Goal: Browse casually: Explore the website without a specific task or goal

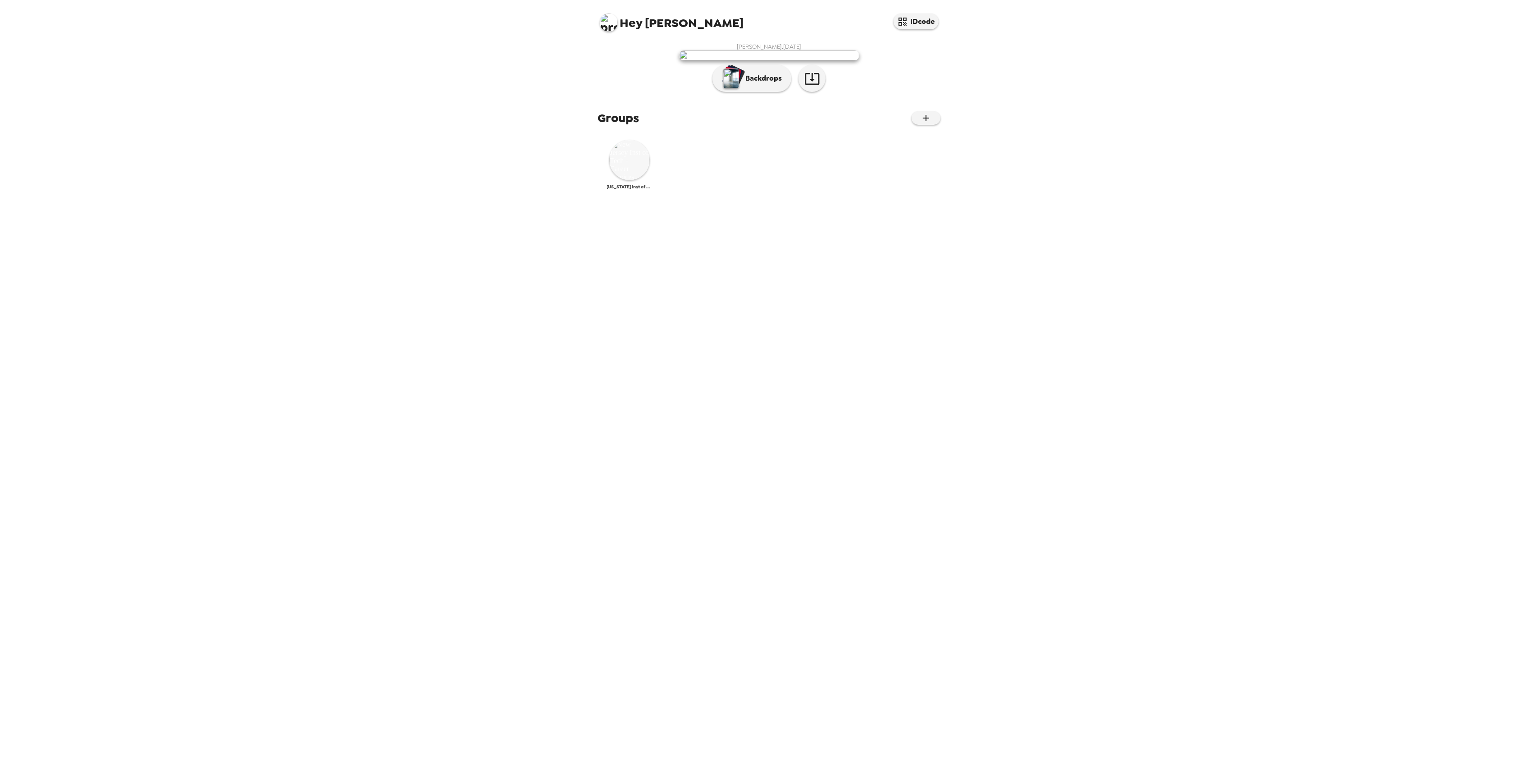
click at [626, 180] on img at bounding box center [630, 160] width 41 height 41
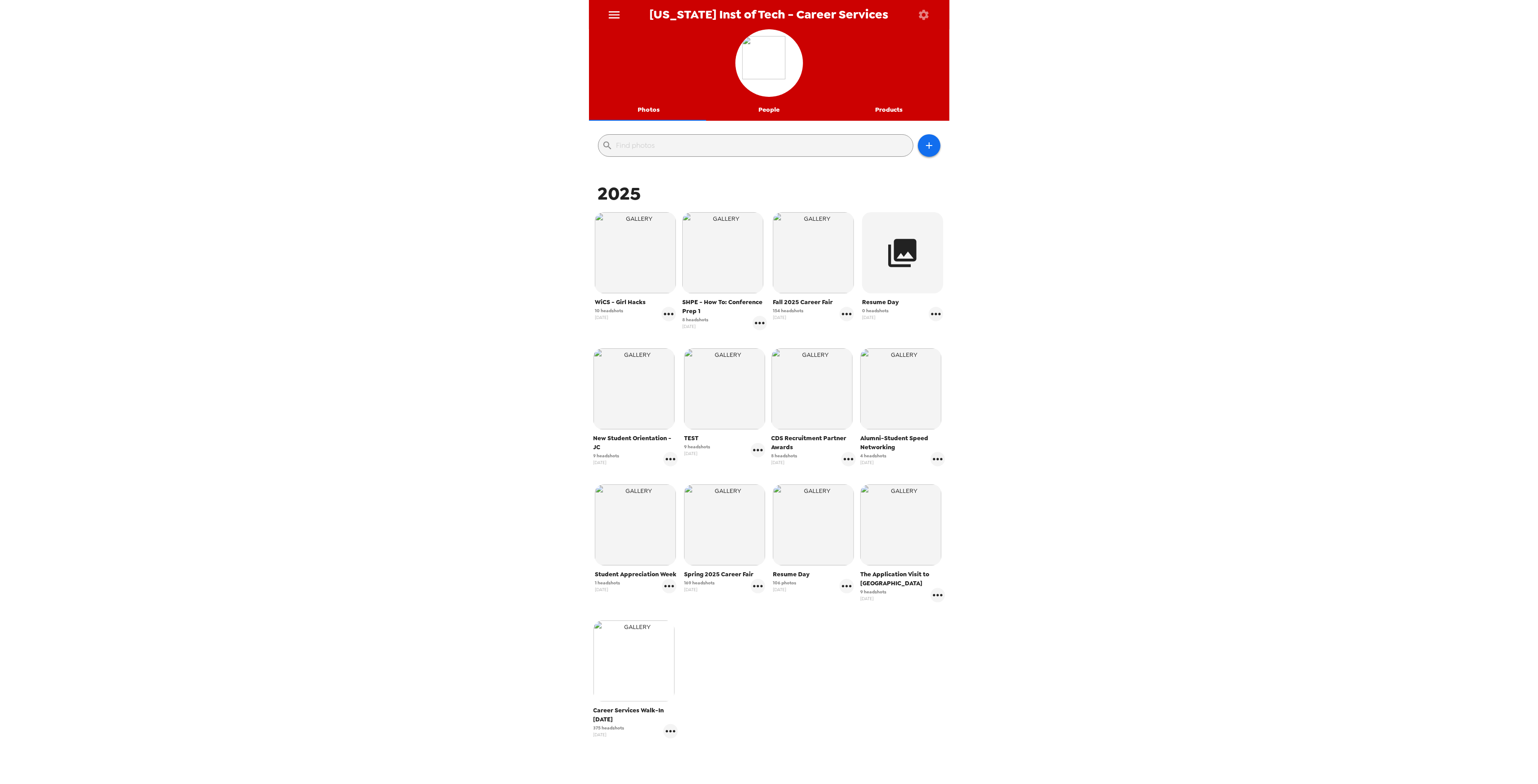
click at [635, 664] on img "button" at bounding box center [633, 660] width 81 height 81
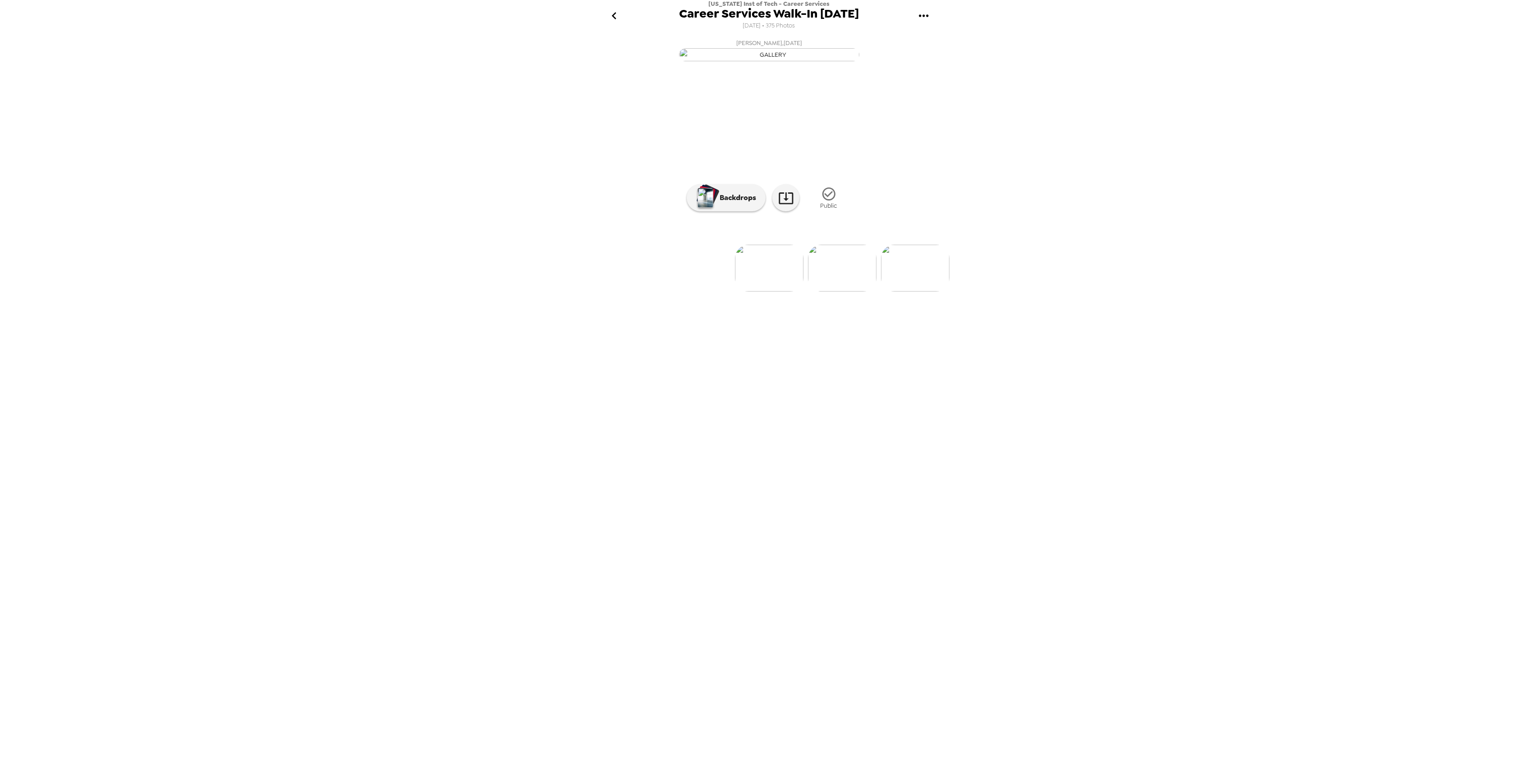
click at [776, 292] on img at bounding box center [769, 268] width 69 height 47
click at [839, 292] on img at bounding box center [842, 268] width 69 height 47
click at [837, 292] on img at bounding box center [843, 268] width 69 height 47
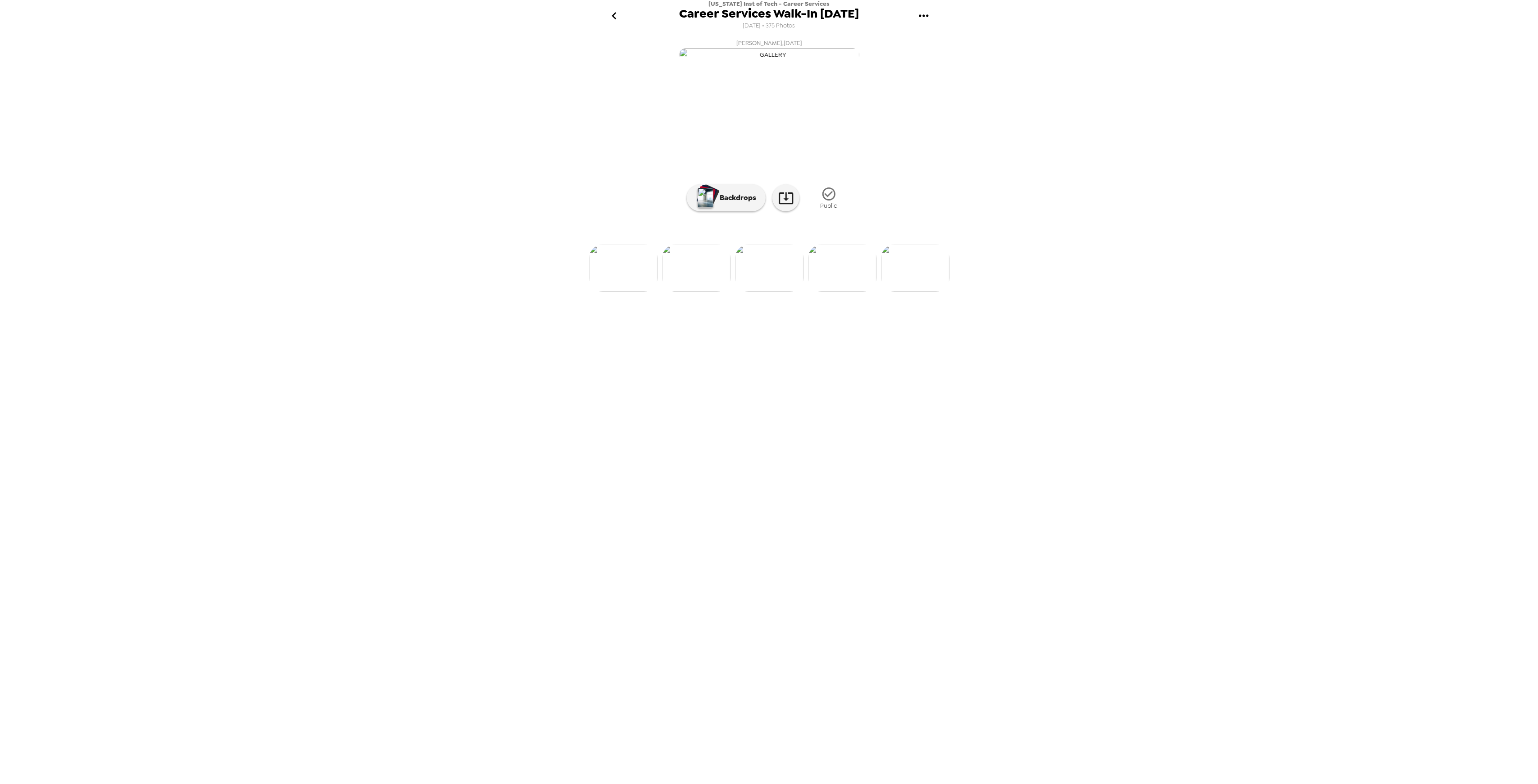
click at [837, 292] on img at bounding box center [842, 268] width 69 height 47
click at [835, 292] on img at bounding box center [843, 268] width 69 height 47
click at [835, 292] on img at bounding box center [842, 268] width 69 height 47
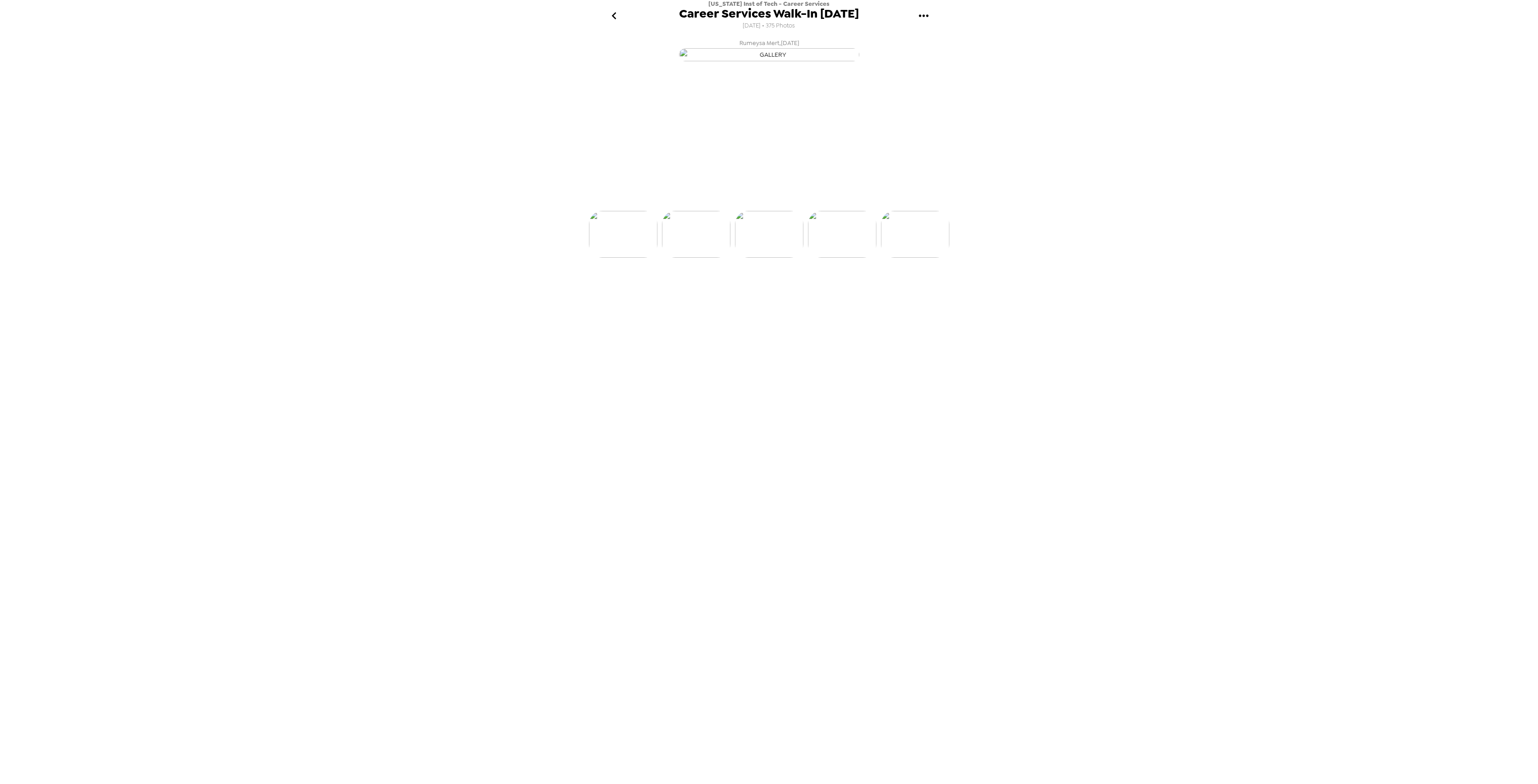
scroll to position [0, 364]
click at [835, 292] on img at bounding box center [843, 268] width 69 height 47
click at [834, 292] on img at bounding box center [842, 268] width 69 height 47
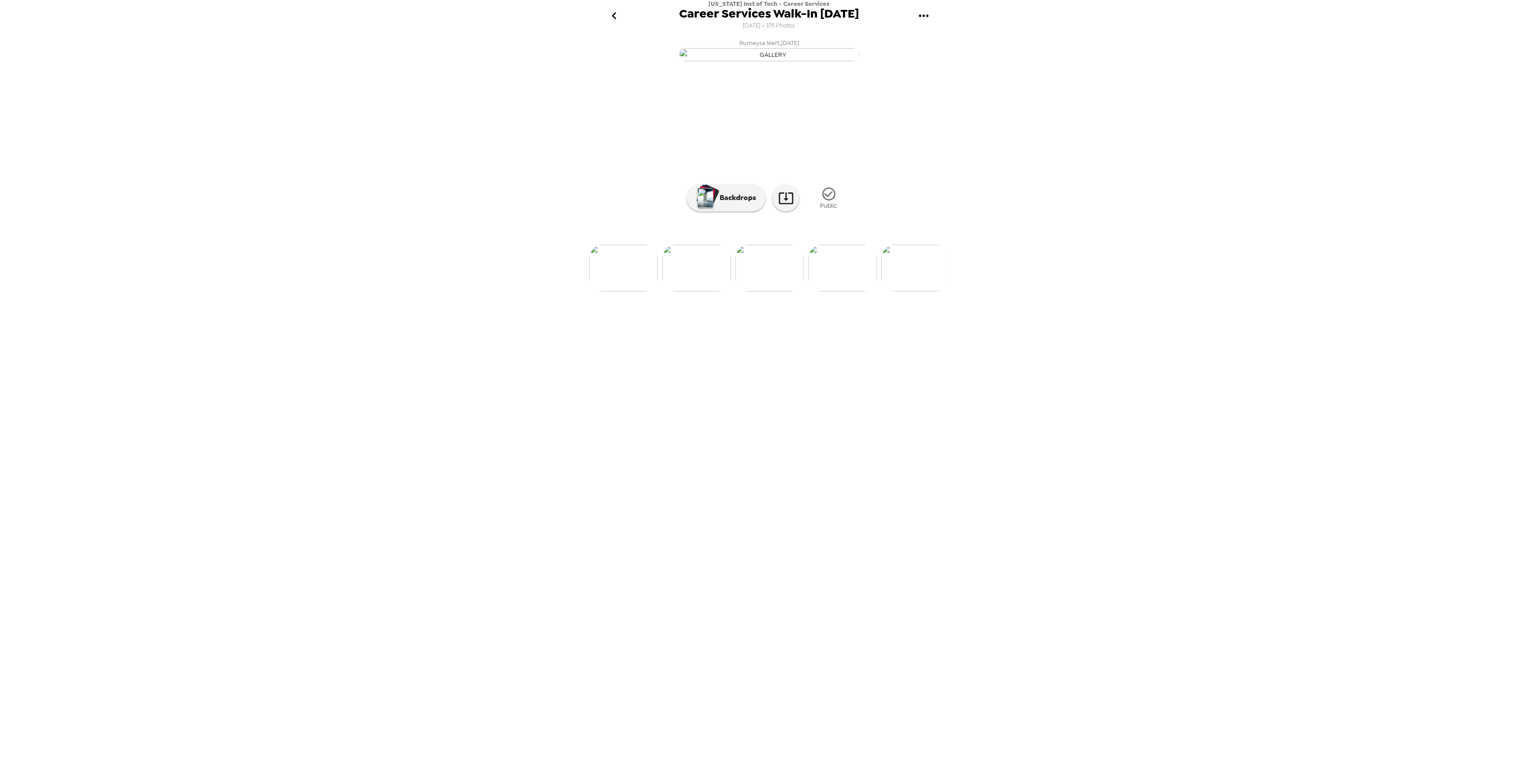
click at [834, 292] on img at bounding box center [843, 268] width 69 height 47
click at [834, 292] on img at bounding box center [842, 268] width 69 height 47
click at [841, 292] on img at bounding box center [843, 268] width 69 height 47
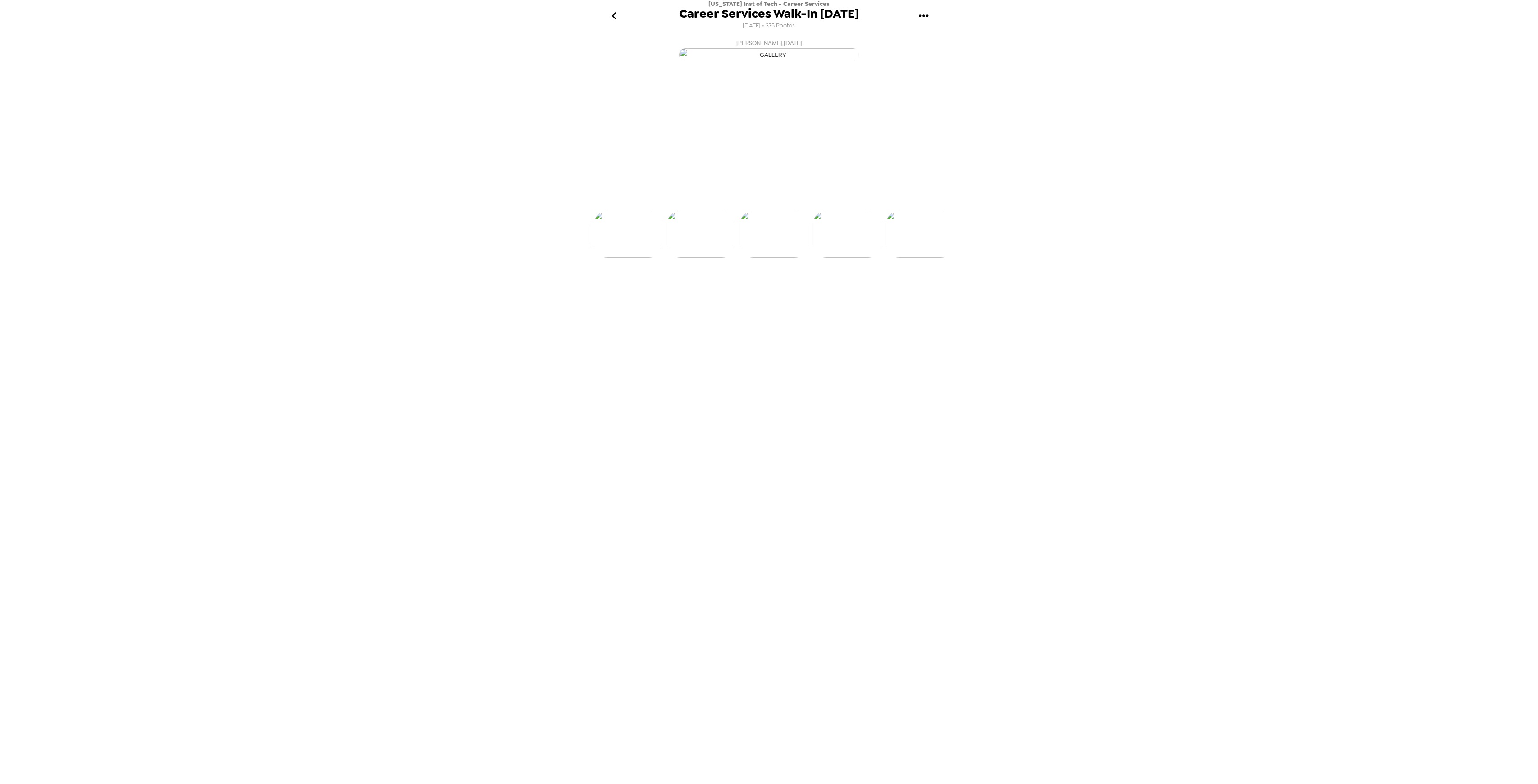
scroll to position [0, 730]
click at [853, 292] on img at bounding box center [842, 268] width 69 height 47
click at [853, 292] on img at bounding box center [843, 268] width 69 height 47
click at [847, 292] on img at bounding box center [842, 268] width 69 height 47
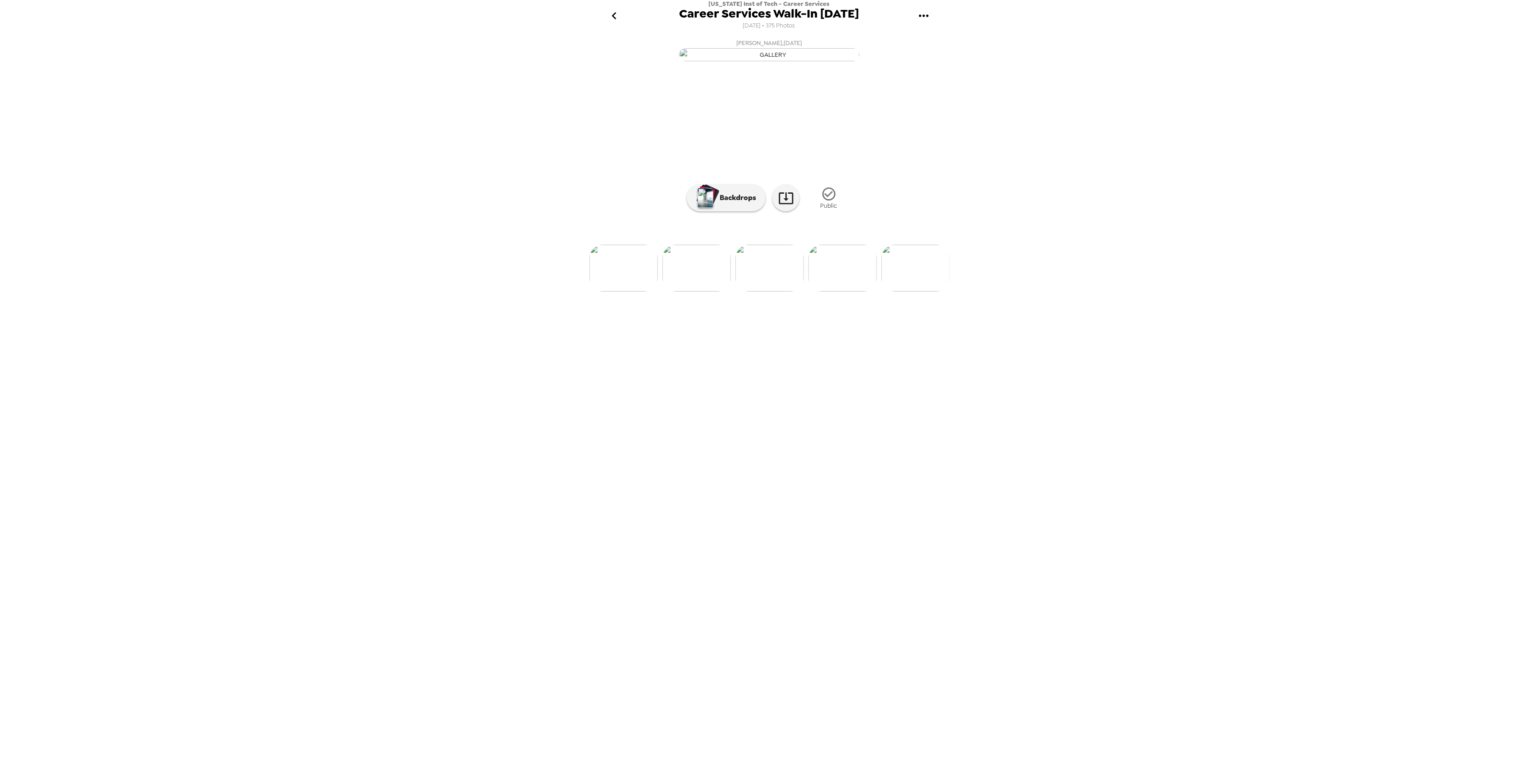
click at [851, 292] on img at bounding box center [843, 268] width 69 height 47
click at [841, 292] on img at bounding box center [842, 268] width 69 height 47
click at [857, 292] on img at bounding box center [843, 268] width 69 height 47
click at [857, 292] on img at bounding box center [842, 268] width 69 height 47
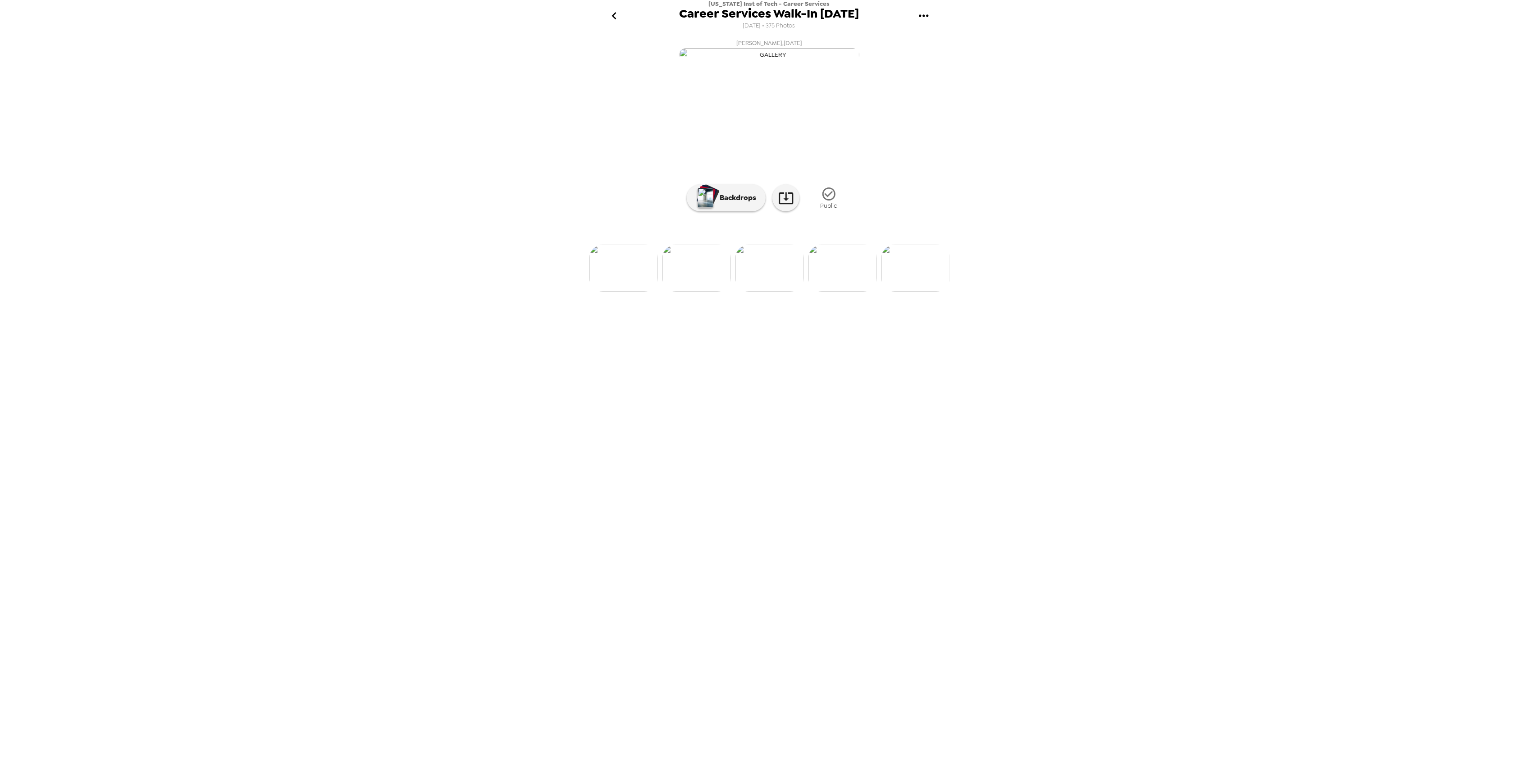
click at [857, 292] on img at bounding box center [843, 268] width 69 height 47
click at [738, 203] on p "Backdrops" at bounding box center [735, 197] width 41 height 11
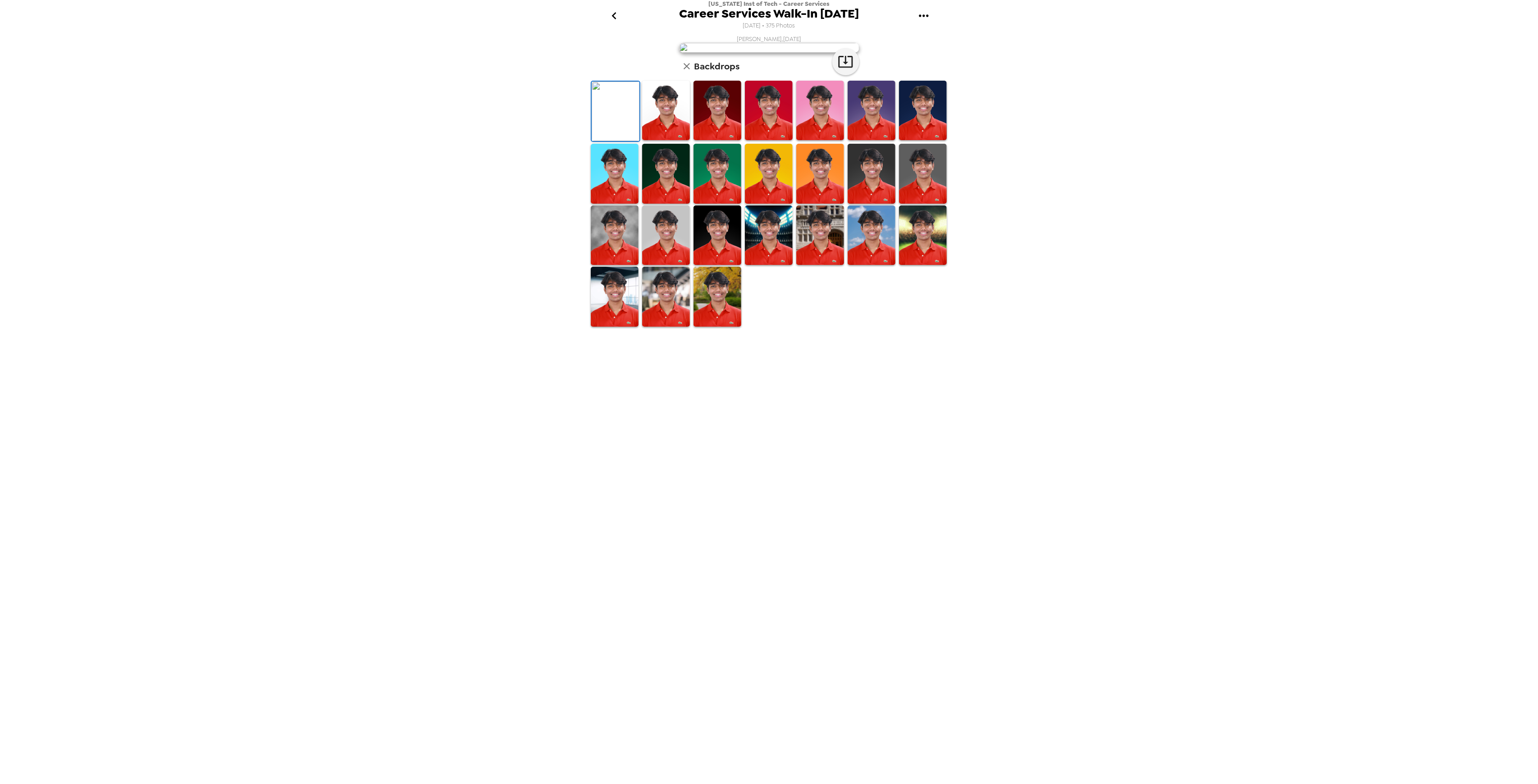
click at [619, 265] on img at bounding box center [615, 235] width 48 height 60
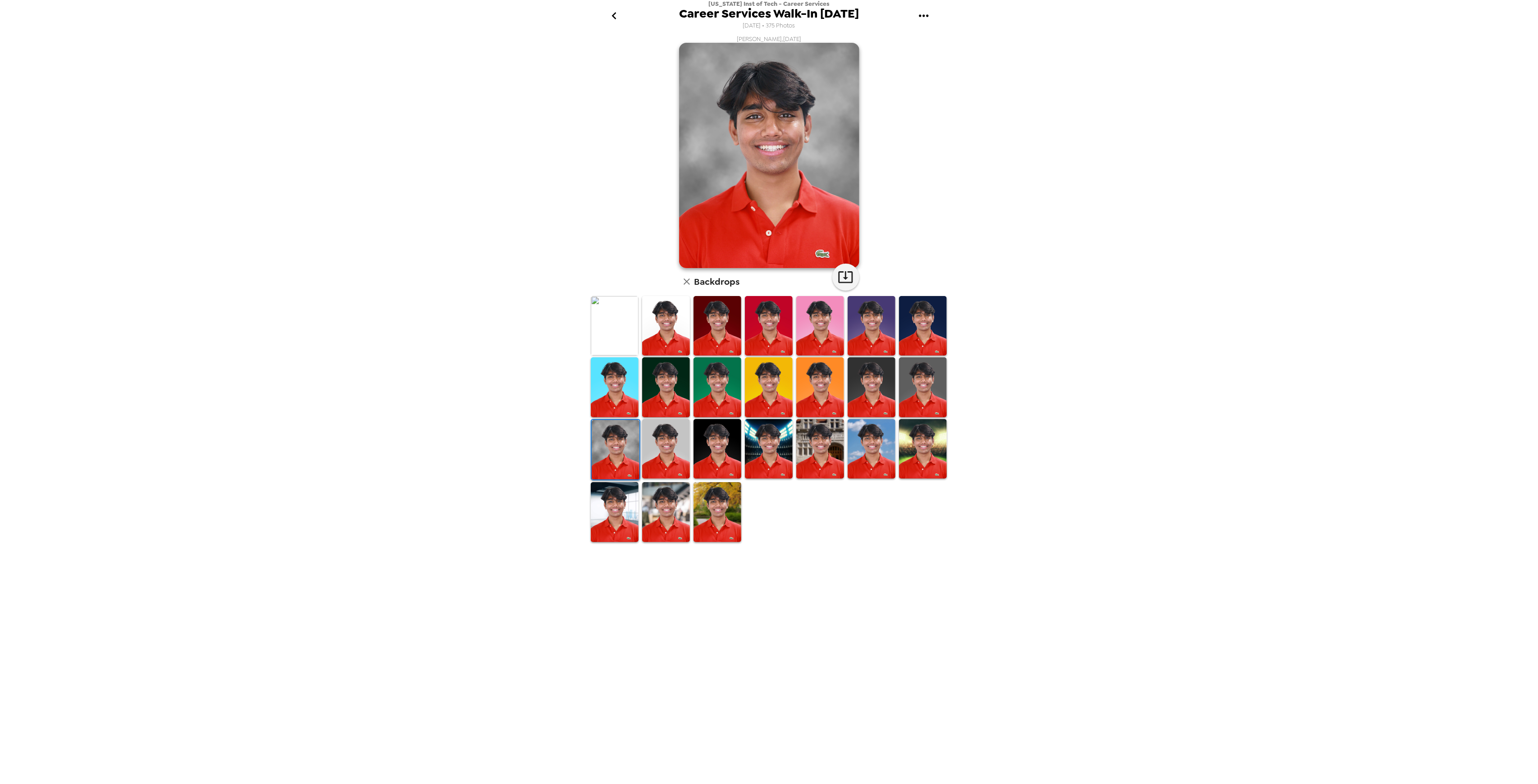
click at [662, 448] on img at bounding box center [666, 449] width 48 height 60
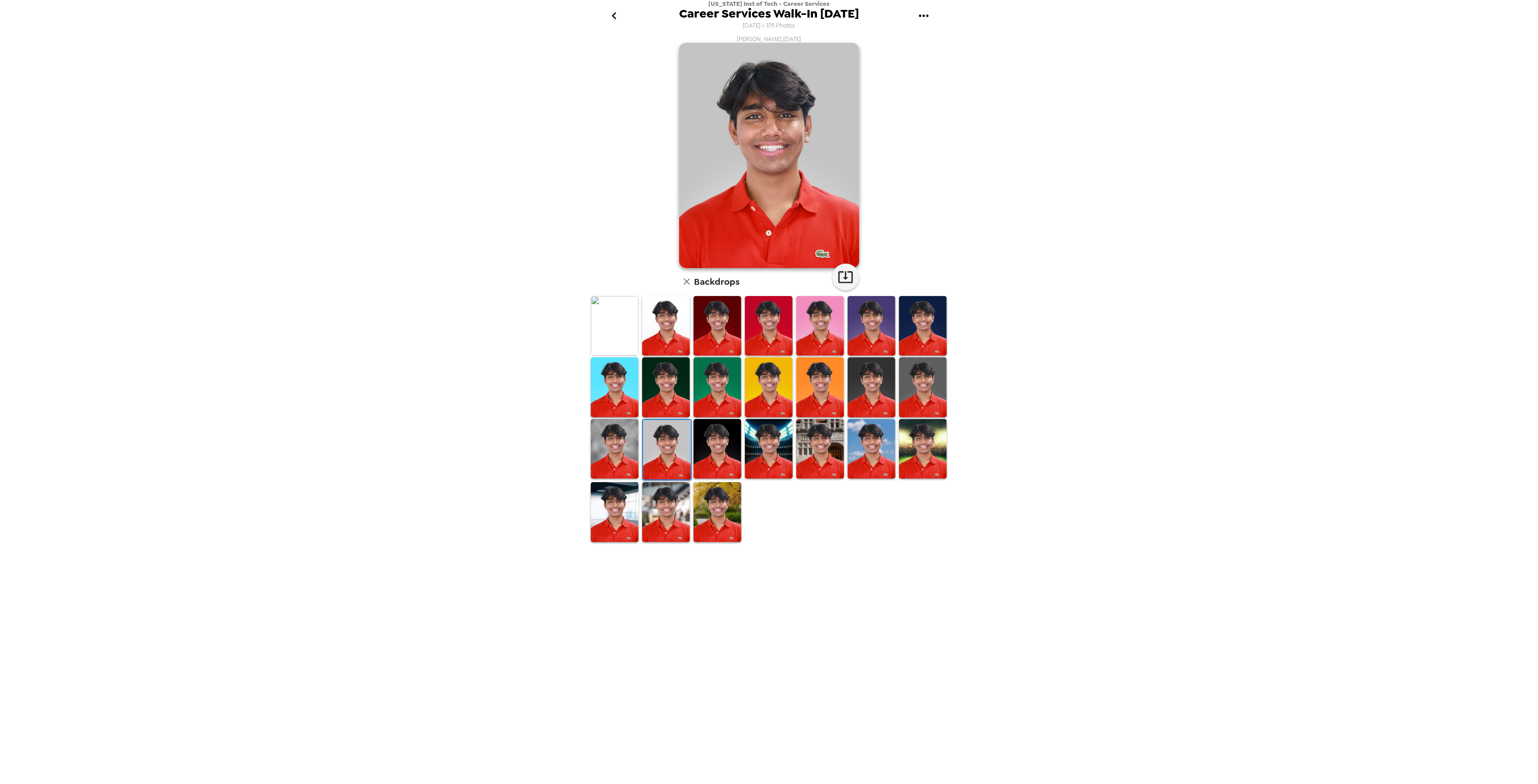
click at [676, 318] on img at bounding box center [666, 326] width 48 height 60
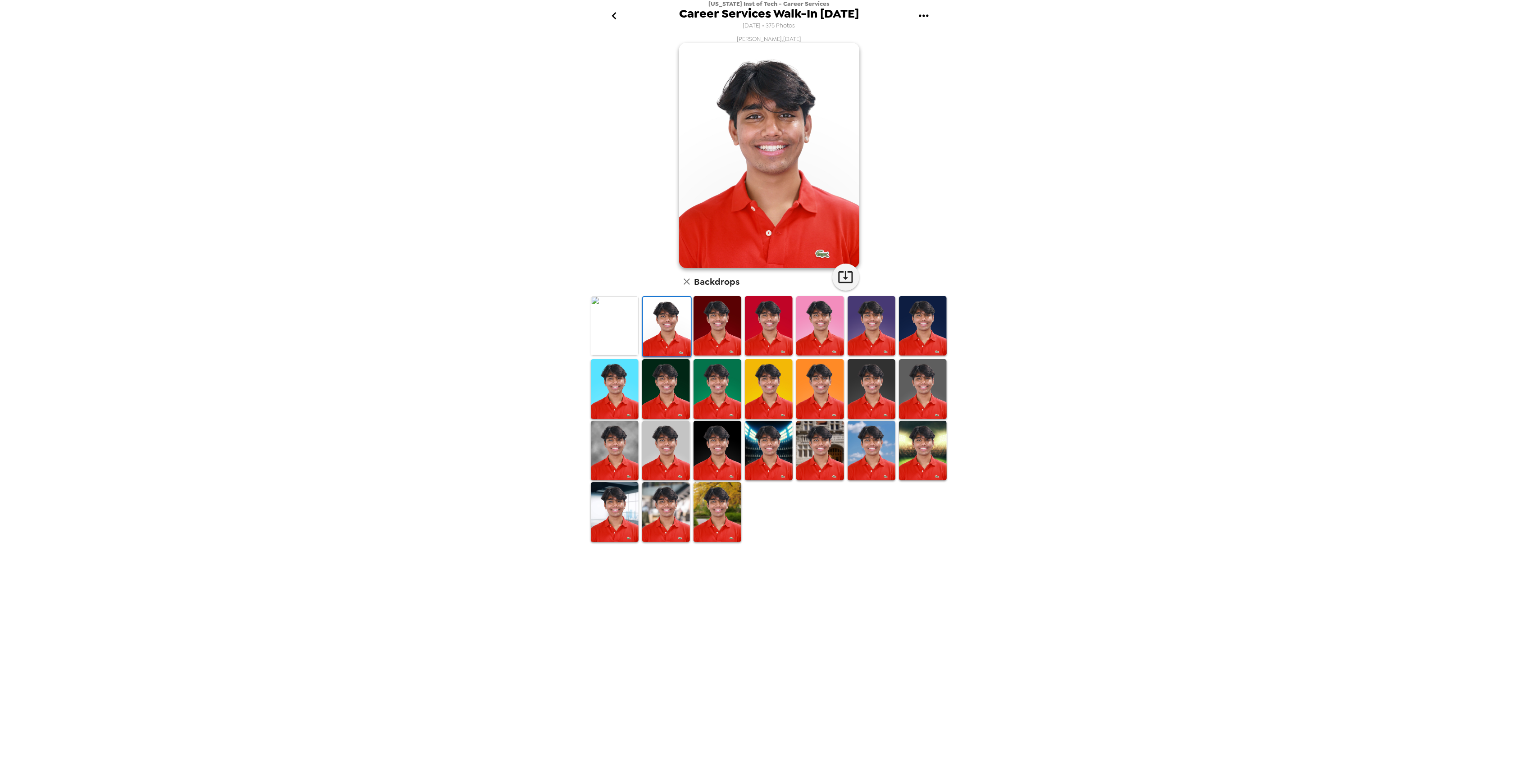
click at [590, 253] on div "Asmit Patidar , 09-24-2025 Backdrops" at bounding box center [769, 289] width 360 height 508
click at [688, 280] on icon "button" at bounding box center [687, 281] width 6 height 6
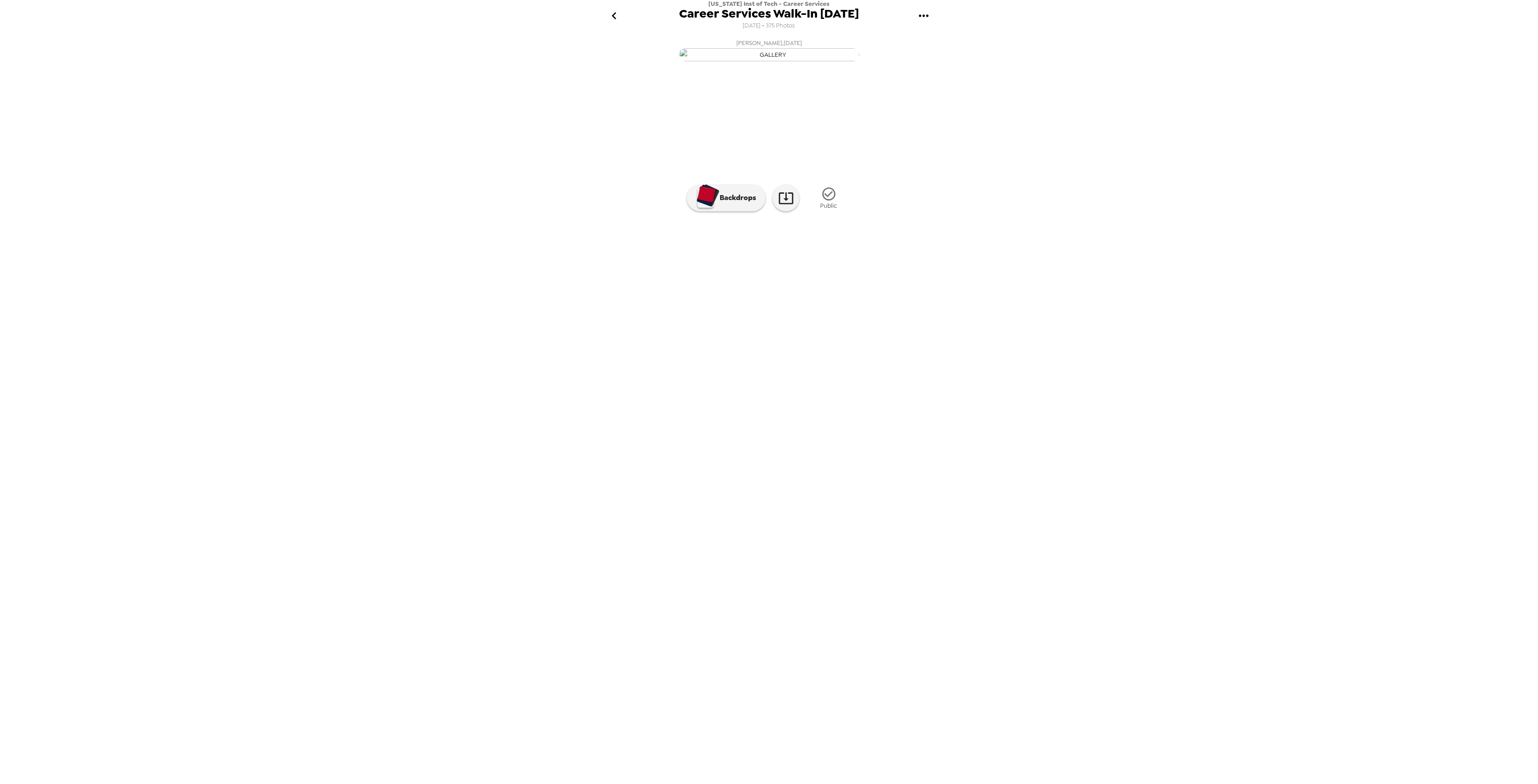
scroll to position [0, 1314]
click at [835, 292] on img at bounding box center [842, 268] width 69 height 47
click at [840, 292] on img at bounding box center [843, 268] width 69 height 47
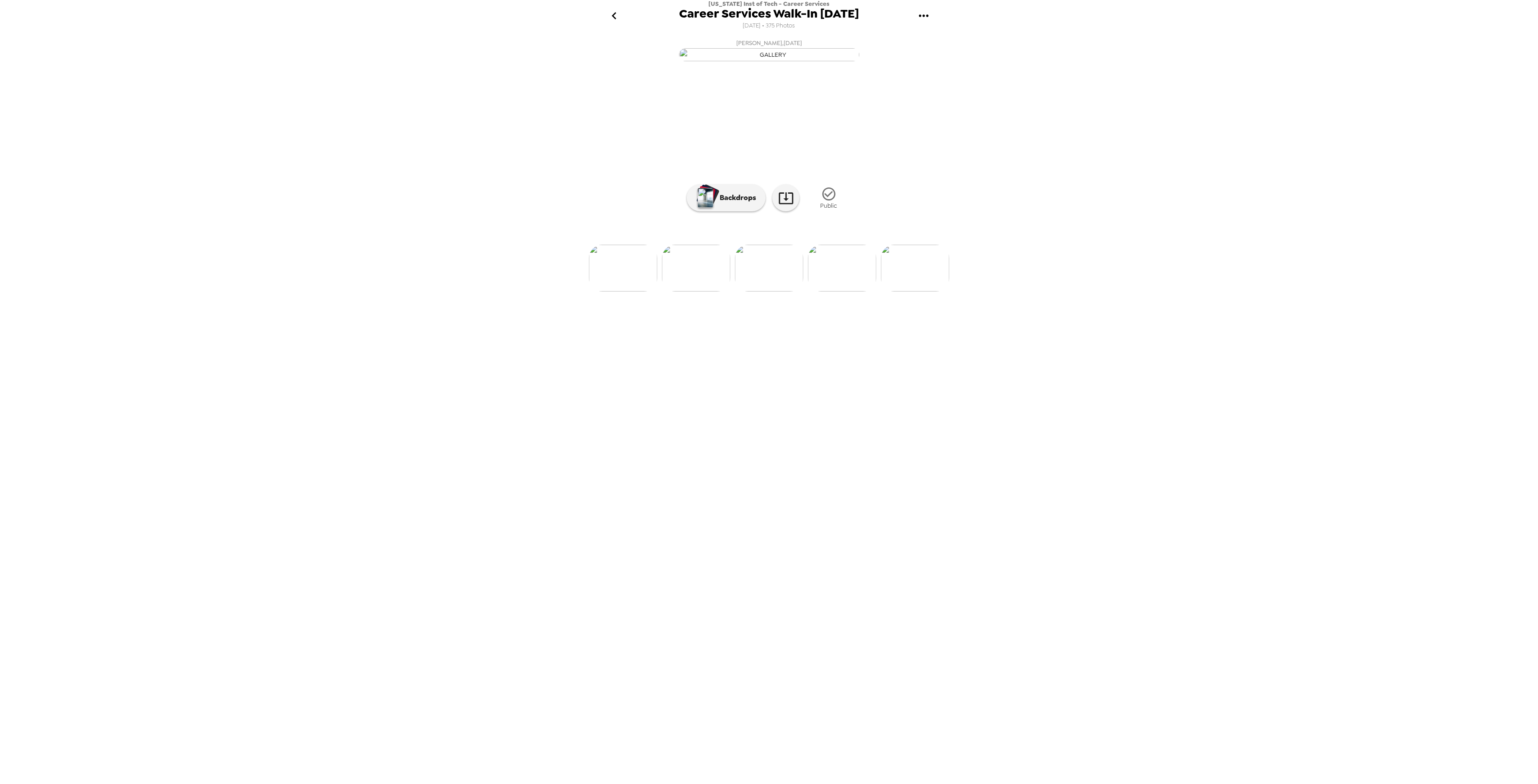
click at [839, 292] on img at bounding box center [842, 268] width 69 height 47
click at [842, 257] on img at bounding box center [843, 234] width 69 height 47
click at [840, 292] on img at bounding box center [842, 268] width 69 height 47
click at [835, 257] on img at bounding box center [843, 234] width 69 height 47
click at [843, 257] on img at bounding box center [842, 234] width 69 height 47
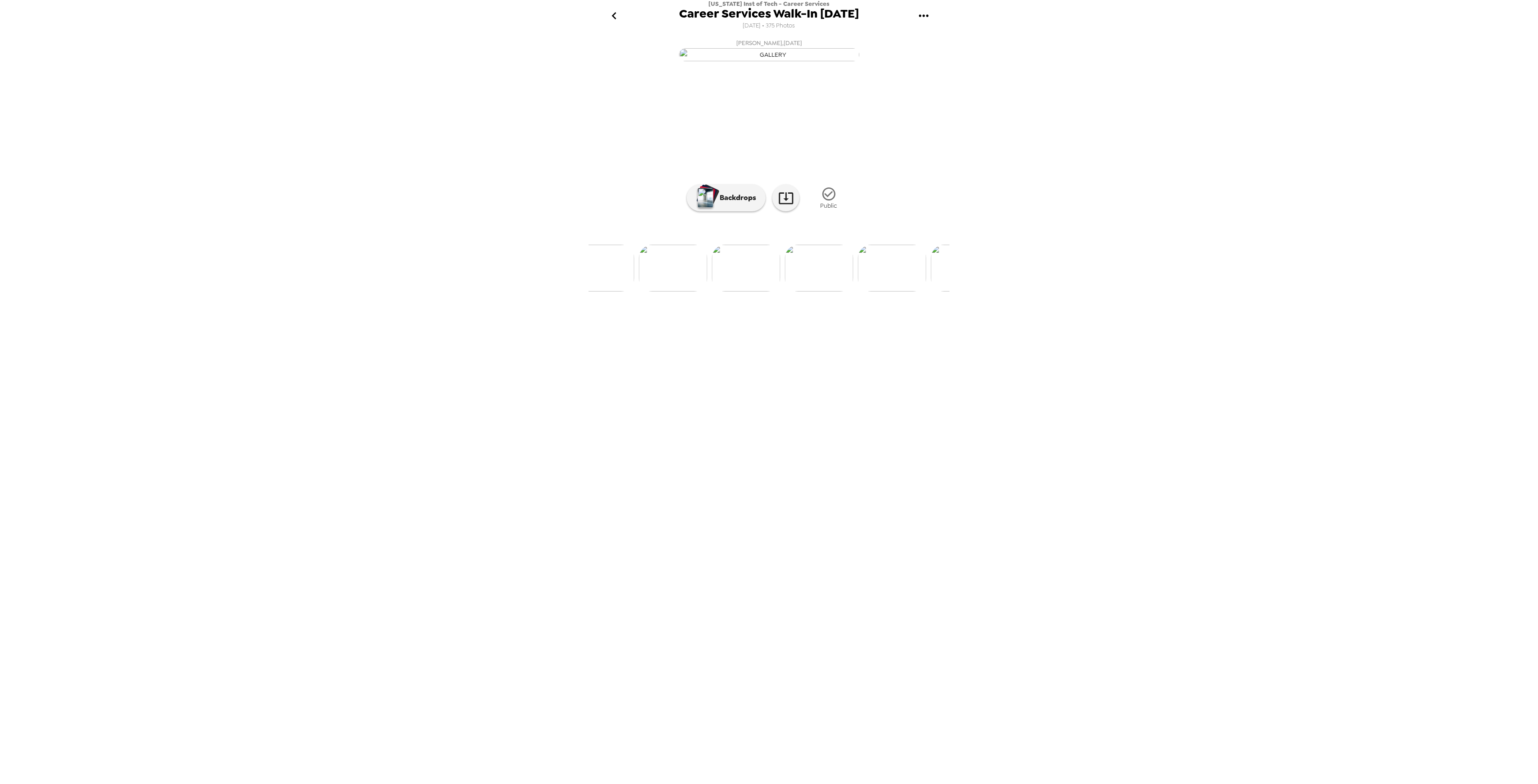
click at [851, 292] on img at bounding box center [819, 268] width 69 height 47
click at [855, 292] on img at bounding box center [843, 268] width 69 height 47
click at [844, 257] on ul at bounding box center [769, 234] width 360 height 47
click at [873, 292] on img at bounding box center [892, 268] width 69 height 47
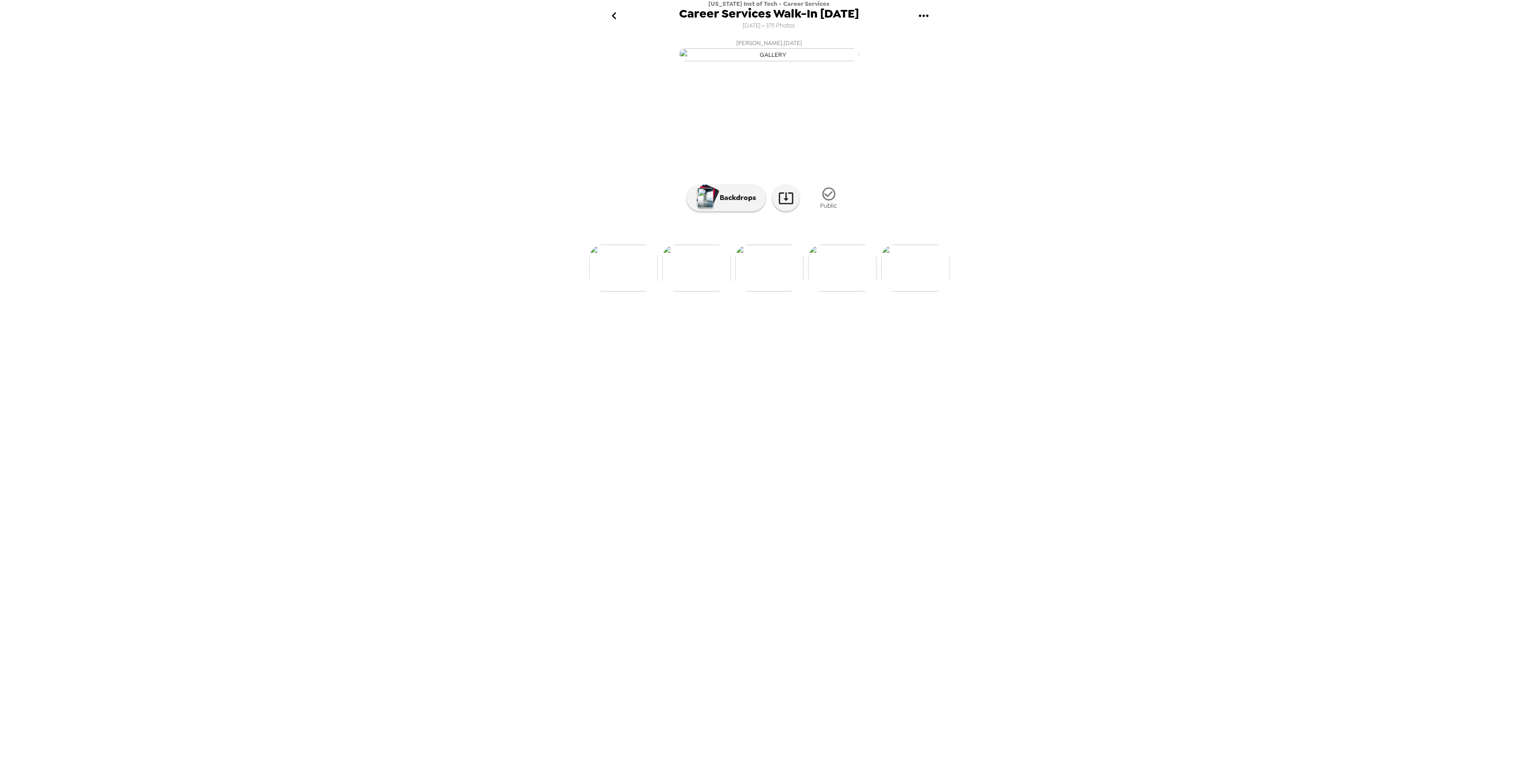
click at [850, 292] on img at bounding box center [843, 268] width 69 height 47
drag, startPoint x: 844, startPoint y: 369, endPoint x: 849, endPoint y: 369, distance: 5.0
click at [844, 292] on img at bounding box center [843, 268] width 69 height 47
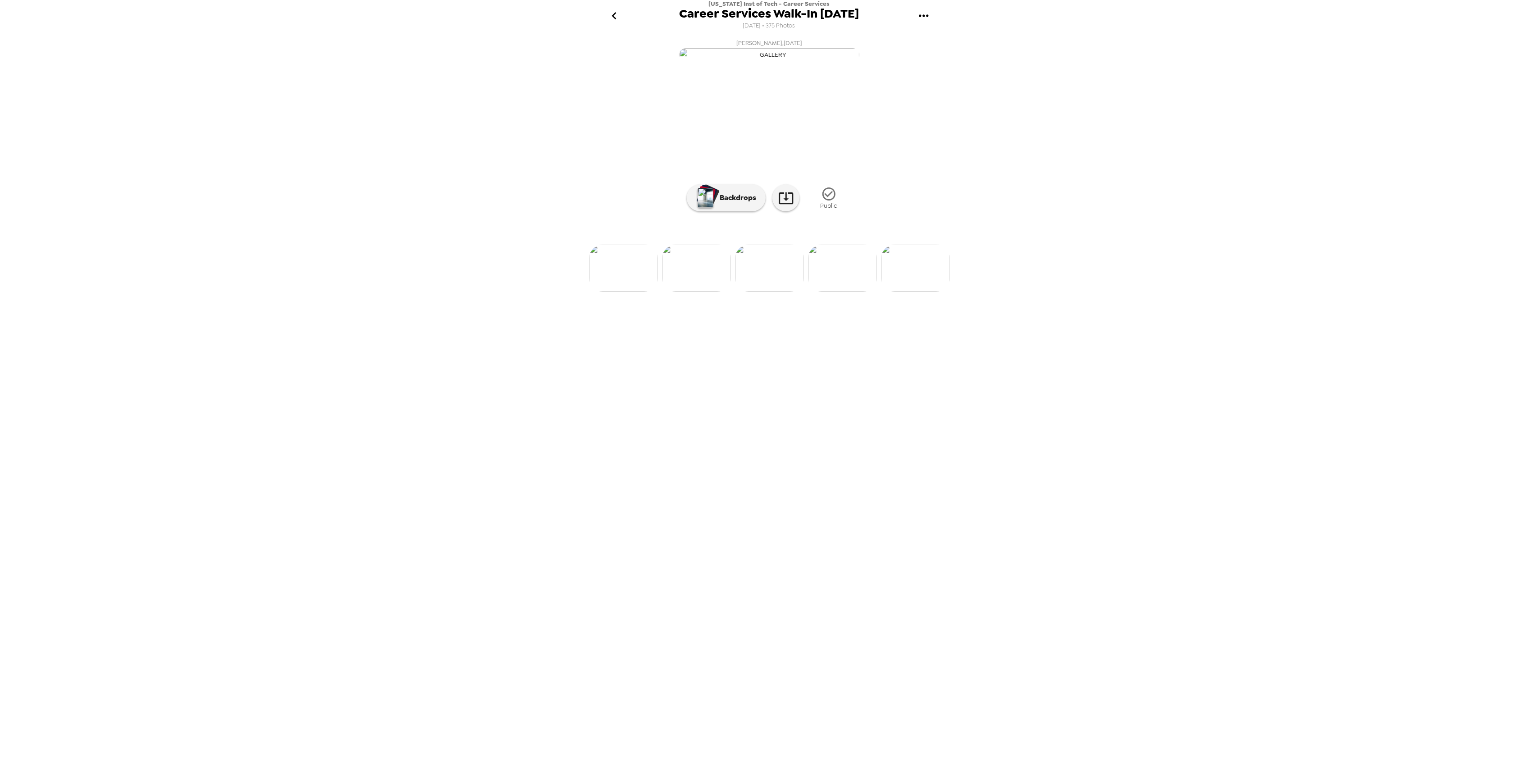
click at [840, 292] on img at bounding box center [843, 268] width 69 height 47
click at [855, 292] on img at bounding box center [843, 268] width 69 height 47
click at [848, 292] on img at bounding box center [843, 268] width 69 height 47
click at [866, 292] on img at bounding box center [843, 268] width 69 height 47
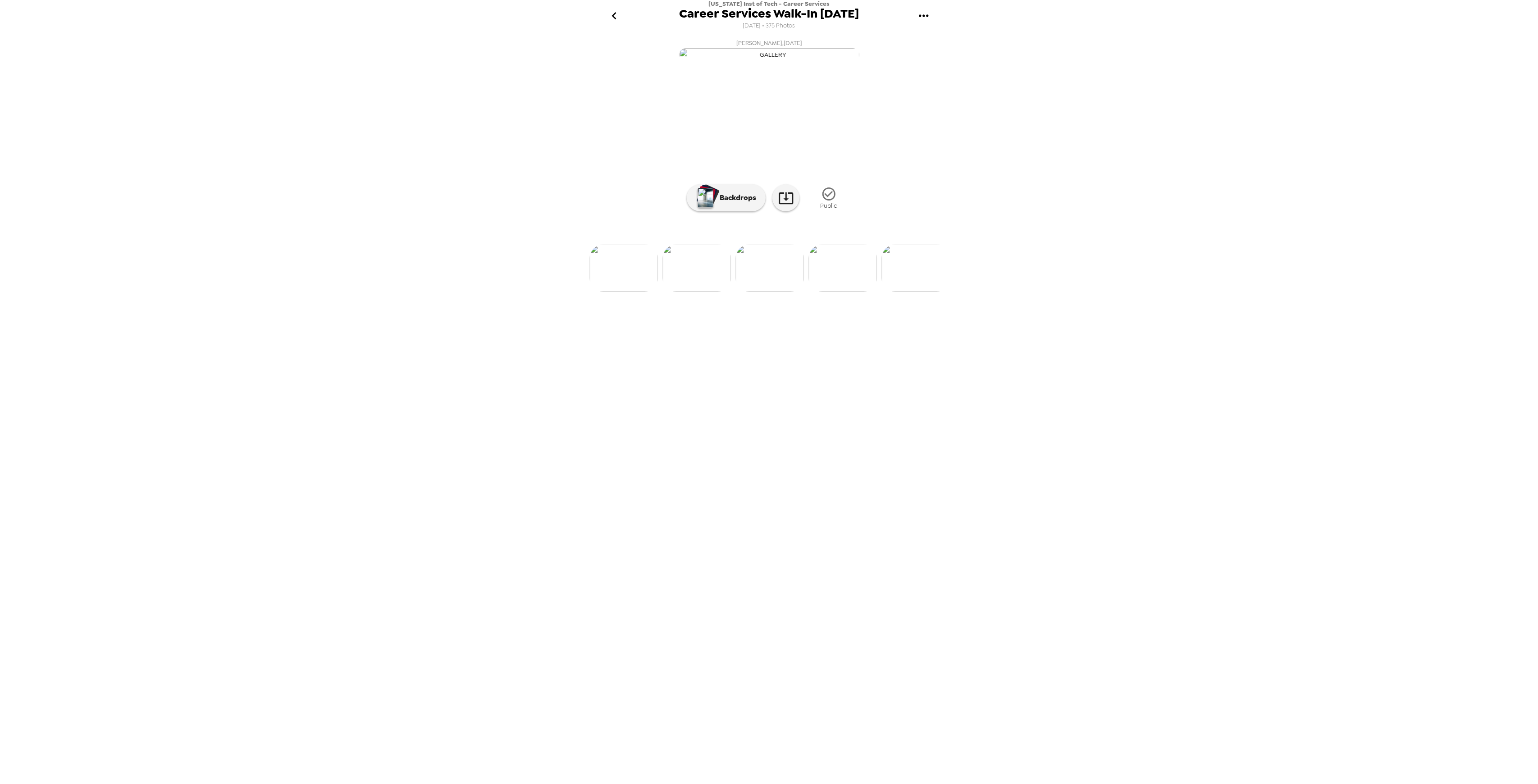
click at [846, 292] on img at bounding box center [843, 268] width 69 height 47
click at [853, 292] on img at bounding box center [843, 268] width 69 height 47
drag, startPoint x: 848, startPoint y: 349, endPoint x: 857, endPoint y: 349, distance: 9.0
click at [849, 292] on img at bounding box center [843, 268] width 69 height 47
click at [844, 292] on img at bounding box center [843, 268] width 69 height 47
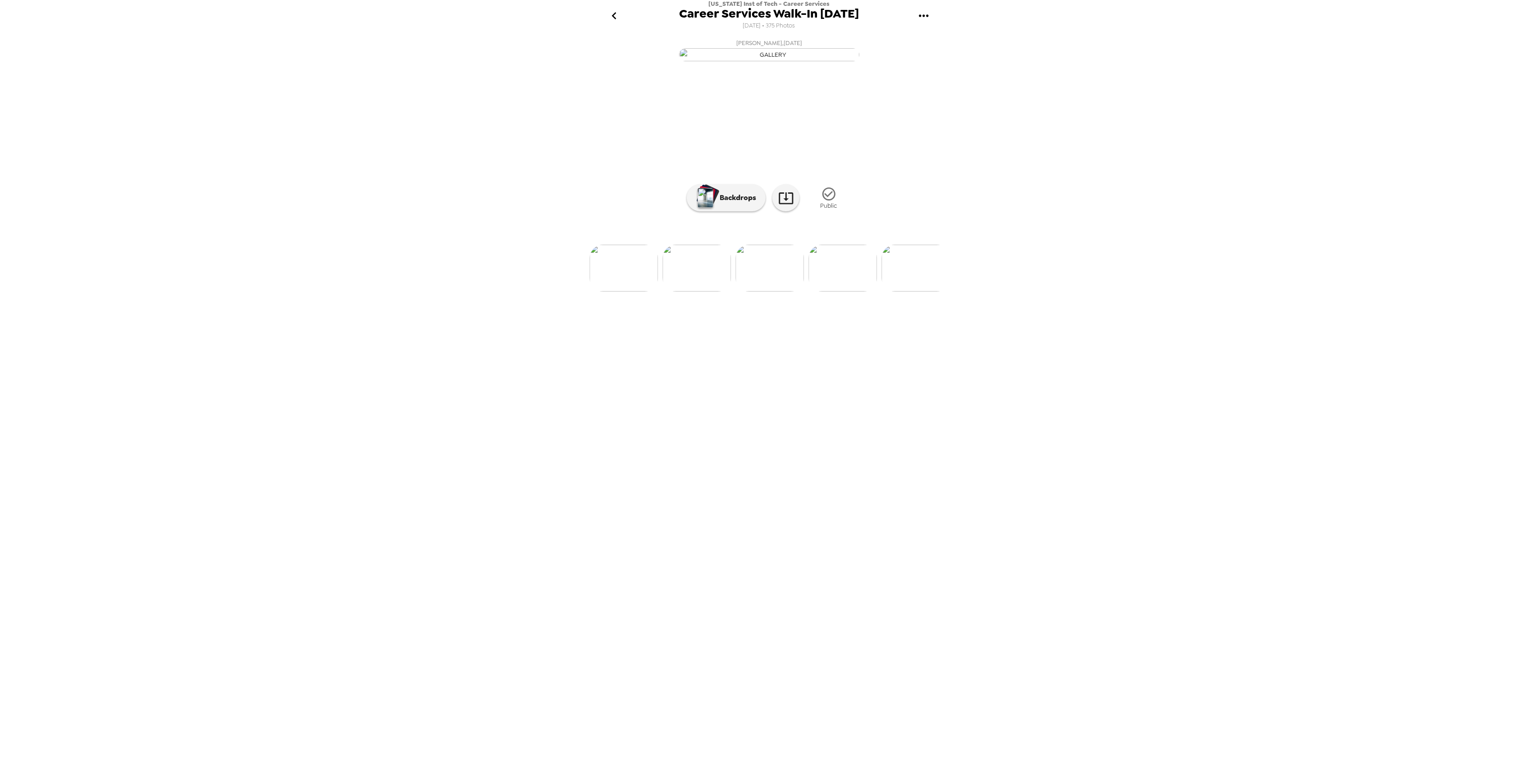
click at [850, 292] on img at bounding box center [843, 268] width 69 height 47
click at [857, 292] on img at bounding box center [843, 268] width 69 height 47
click at [855, 257] on img at bounding box center [843, 234] width 69 height 47
click at [855, 292] on img at bounding box center [843, 268] width 69 height 47
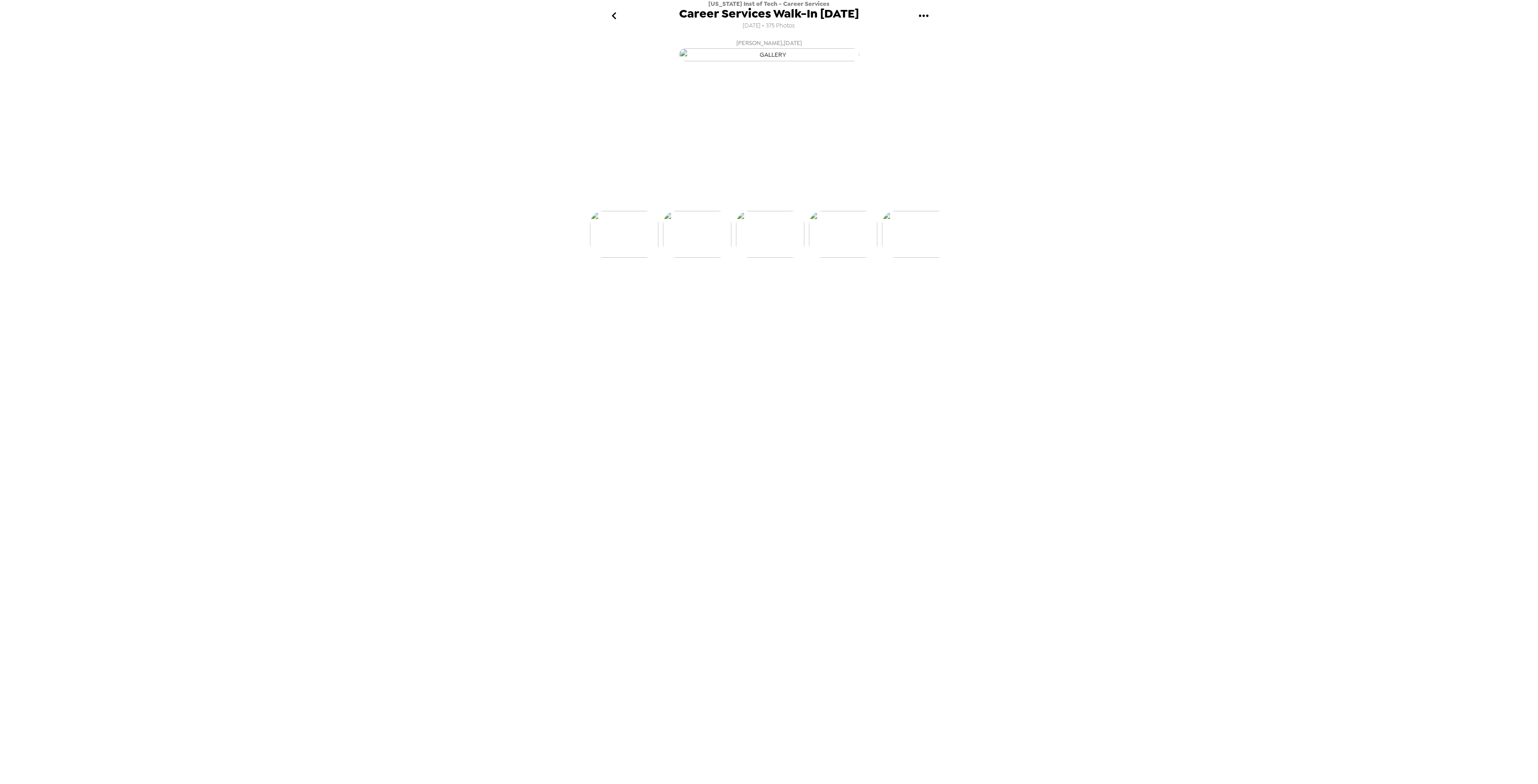
click at [855, 257] on img at bounding box center [843, 234] width 69 height 47
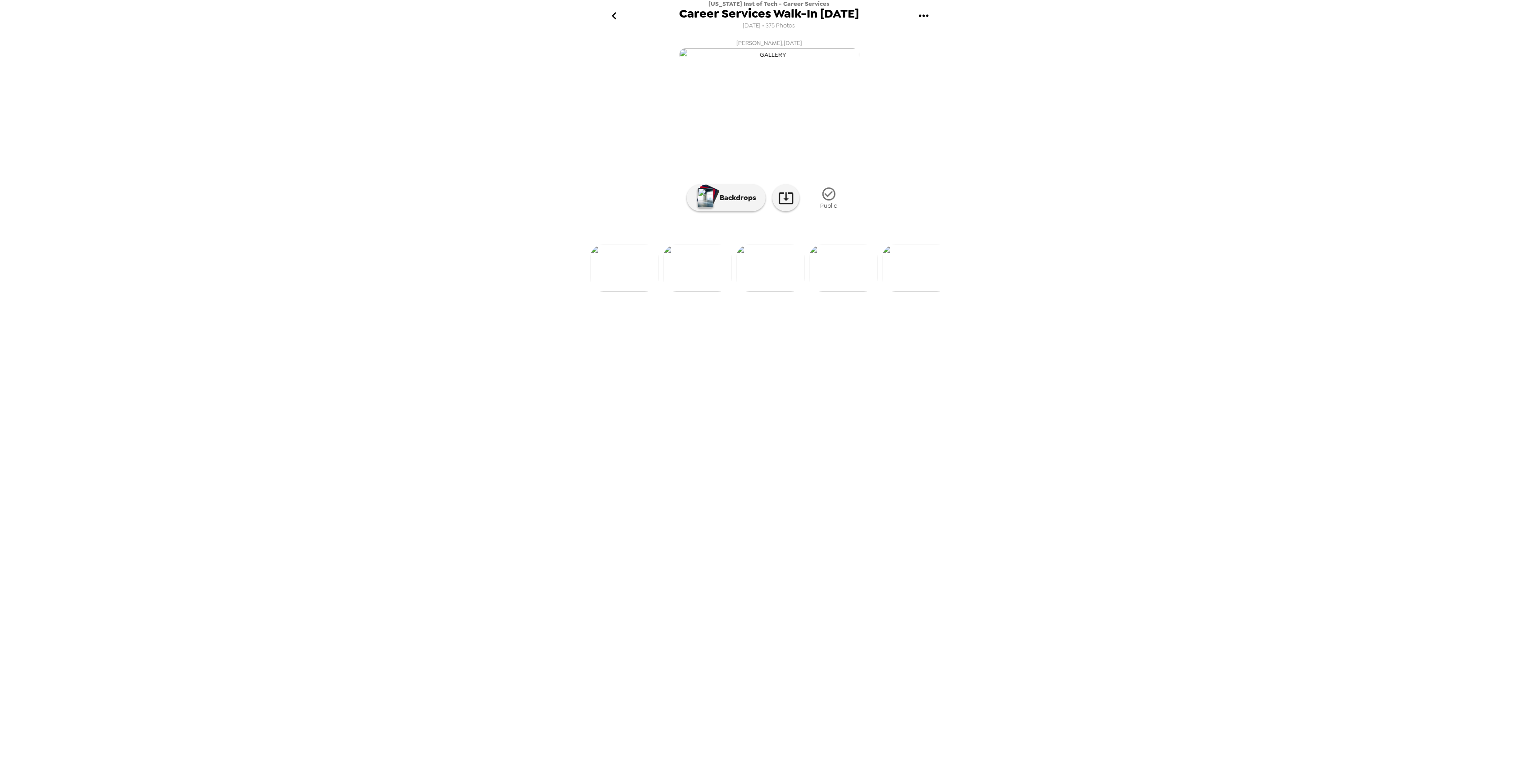
click at [910, 292] on img at bounding box center [916, 268] width 69 height 47
click at [785, 292] on img at bounding box center [770, 268] width 69 height 47
click at [771, 292] on img at bounding box center [770, 268] width 69 height 47
click at [734, 203] on p "Backdrops" at bounding box center [735, 197] width 41 height 11
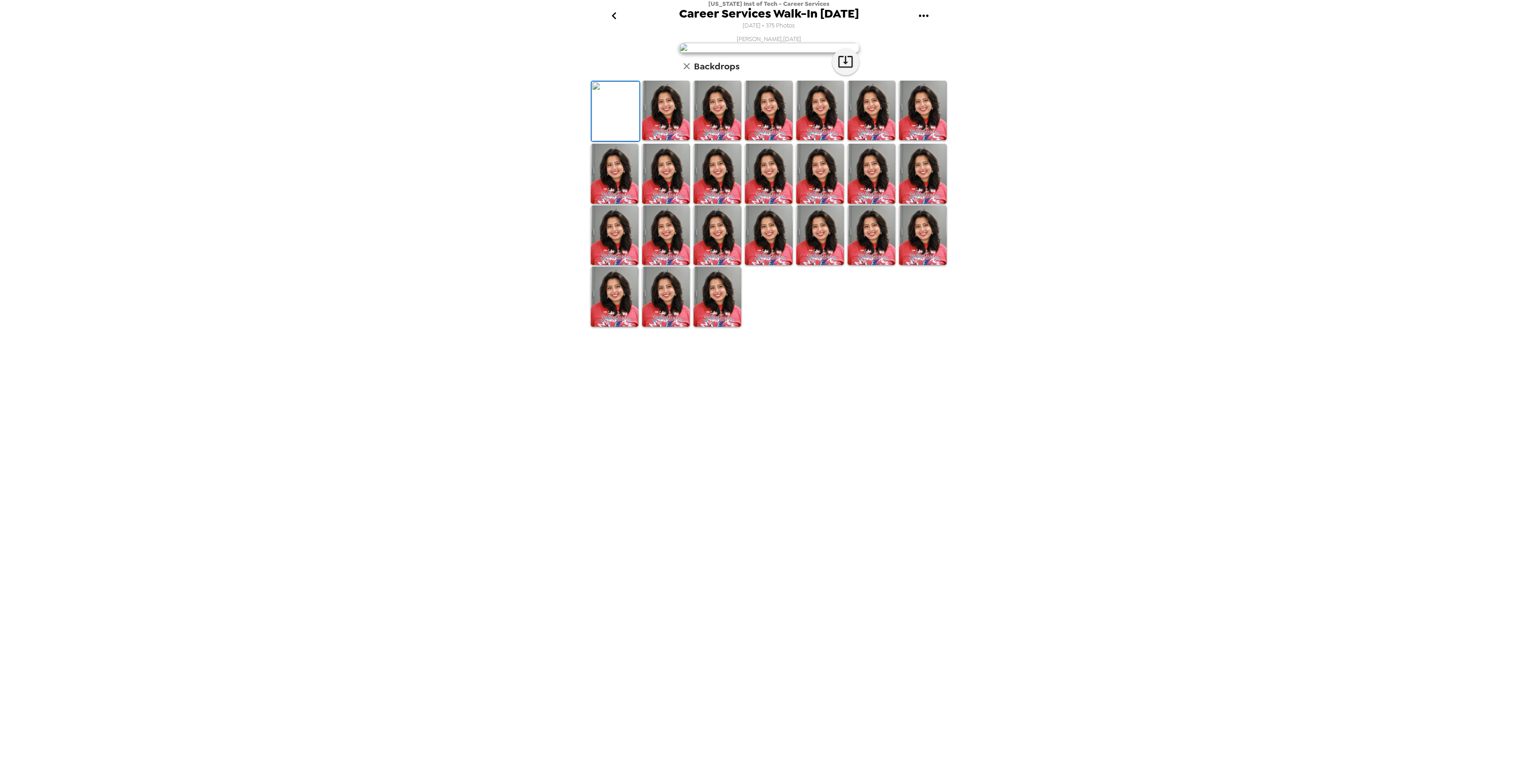
click at [619, 265] on img at bounding box center [615, 235] width 48 height 60
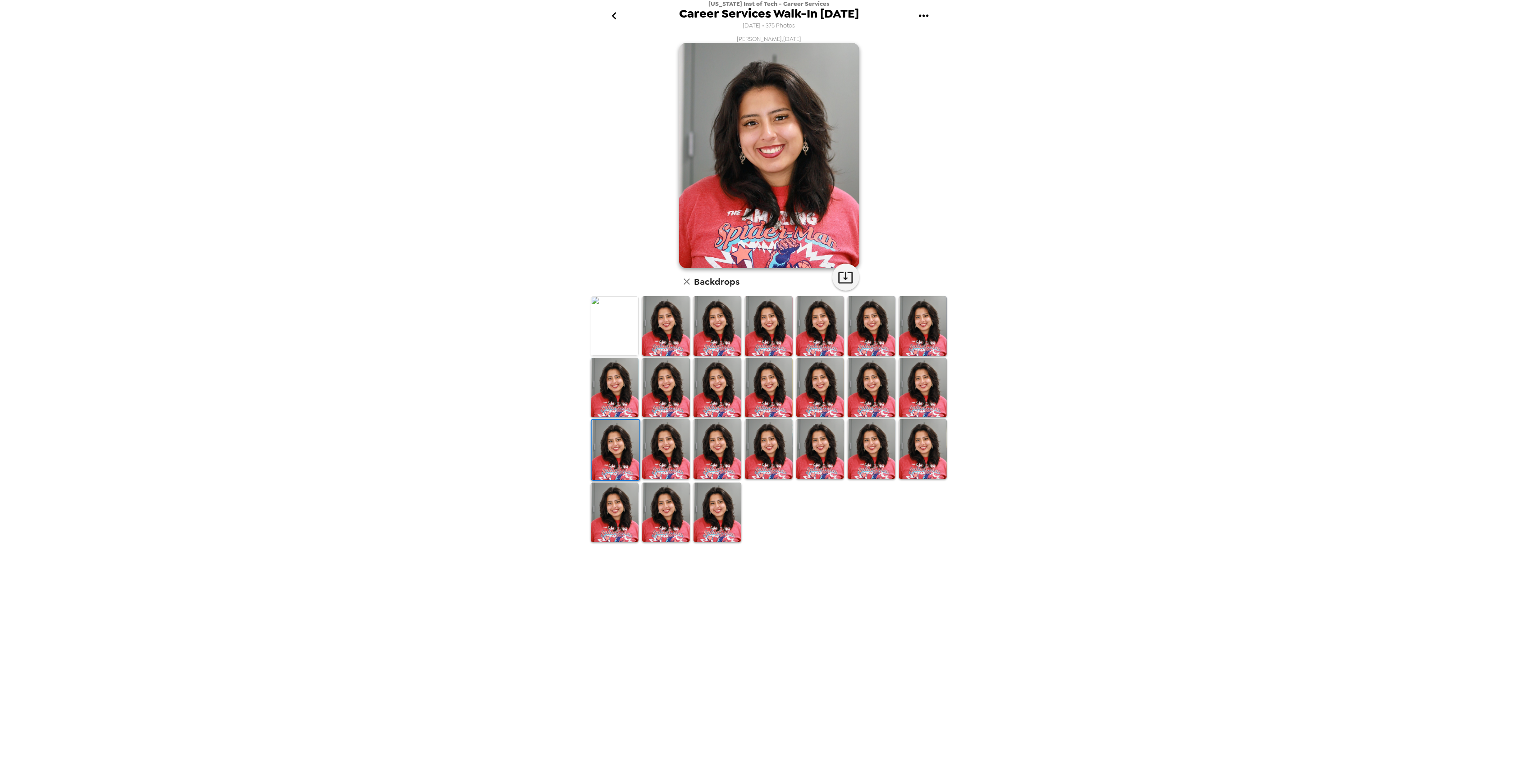
click at [567, 169] on div "New Jersey Inst of Tech - Career Services Career Services Walk-In 2025 1/9/2025…" at bounding box center [769, 392] width 1538 height 784
click at [690, 278] on icon "button" at bounding box center [687, 281] width 11 height 11
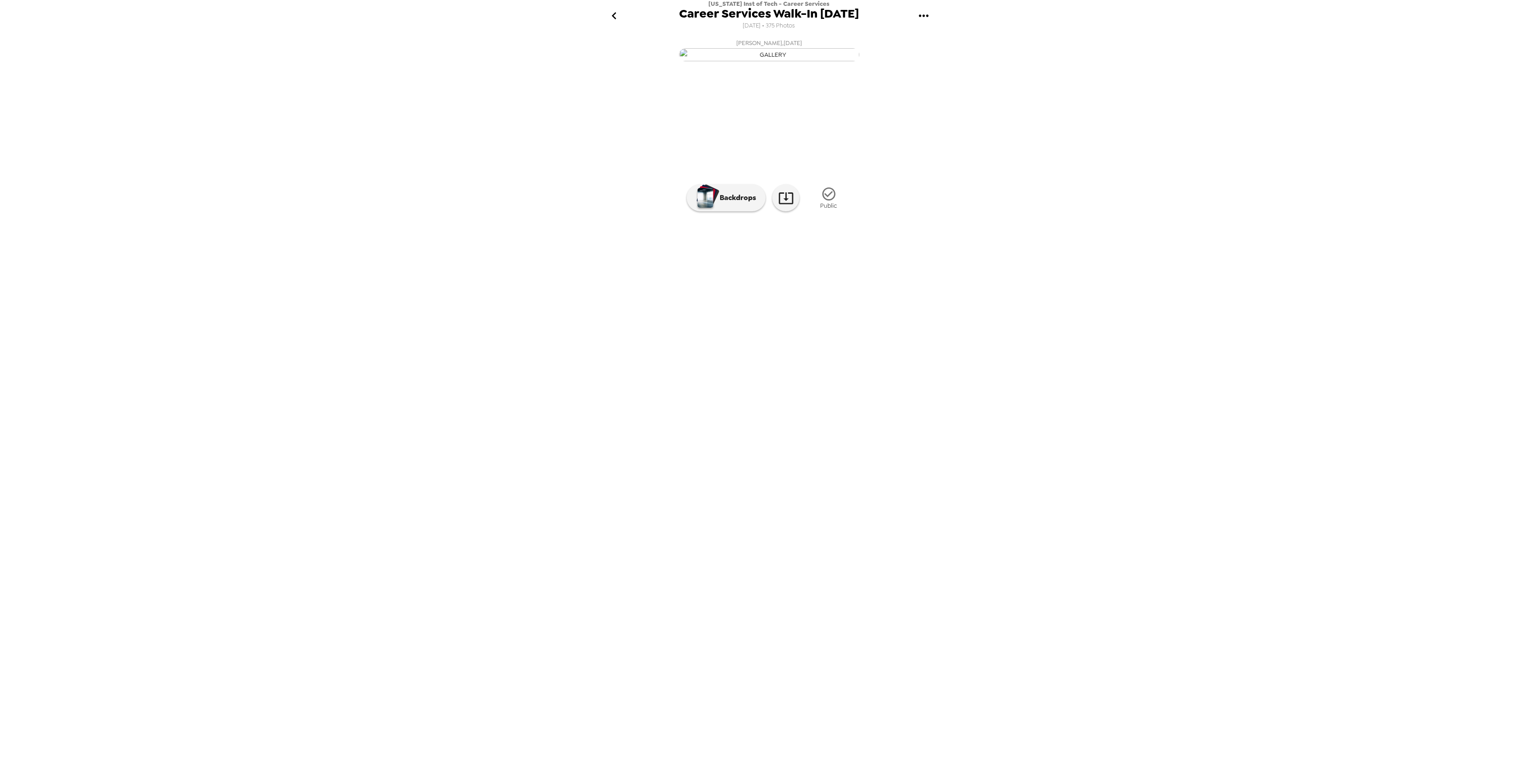
scroll to position [0, 8327]
click at [731, 203] on p "Backdrops" at bounding box center [735, 197] width 41 height 11
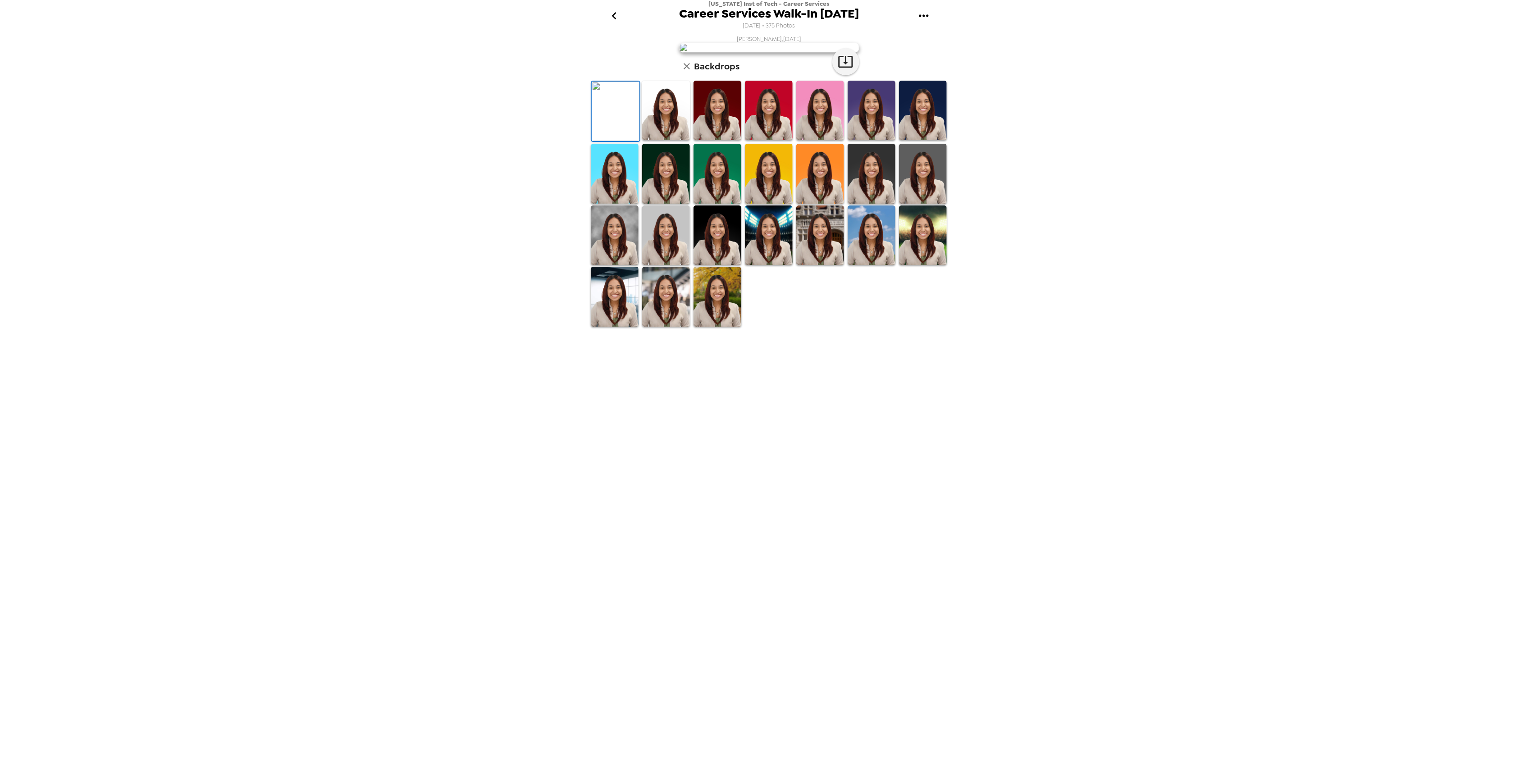
click at [666, 265] on img at bounding box center [666, 235] width 48 height 60
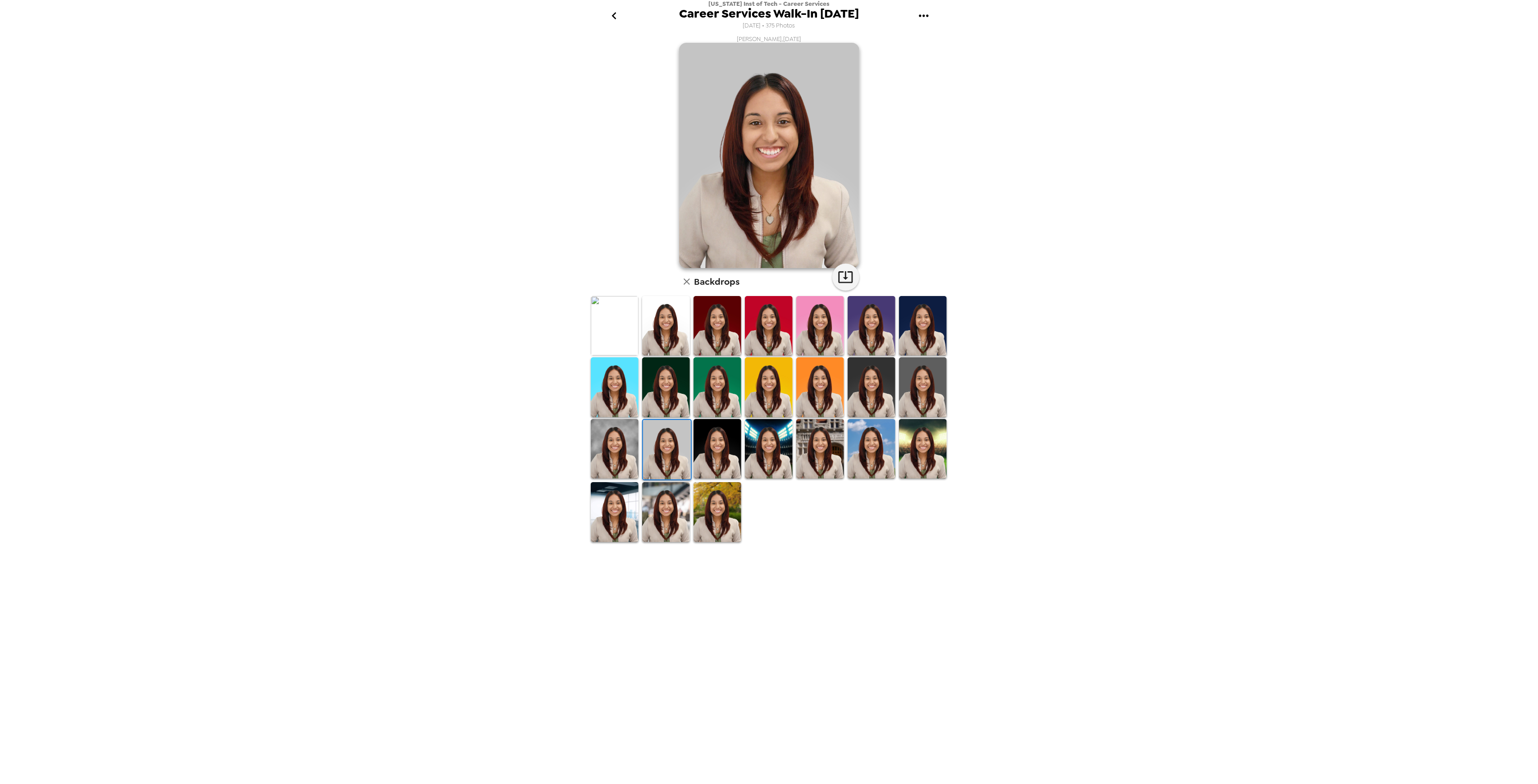
click at [702, 450] on img at bounding box center [718, 449] width 48 height 60
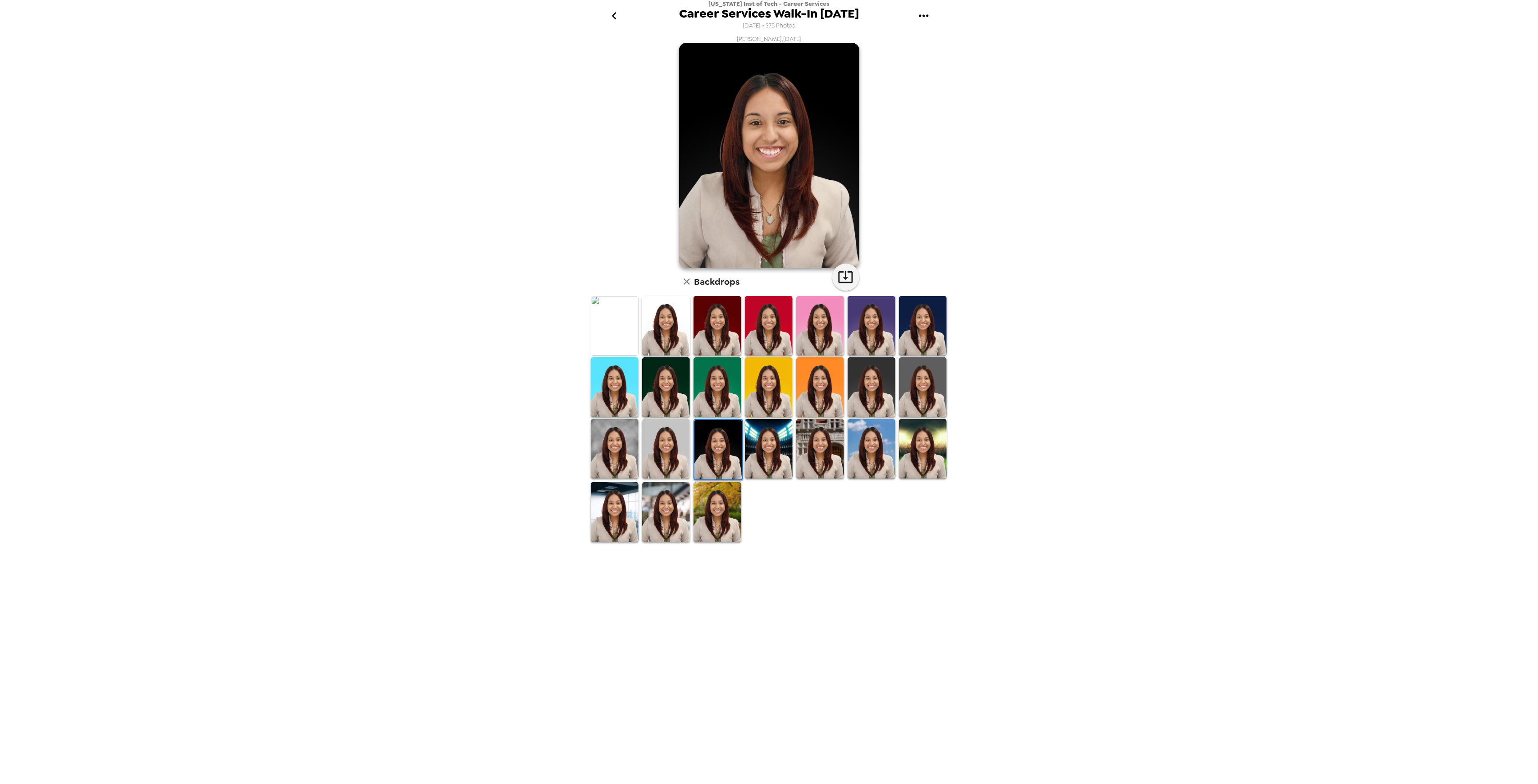
click at [615, 452] on img at bounding box center [615, 449] width 48 height 60
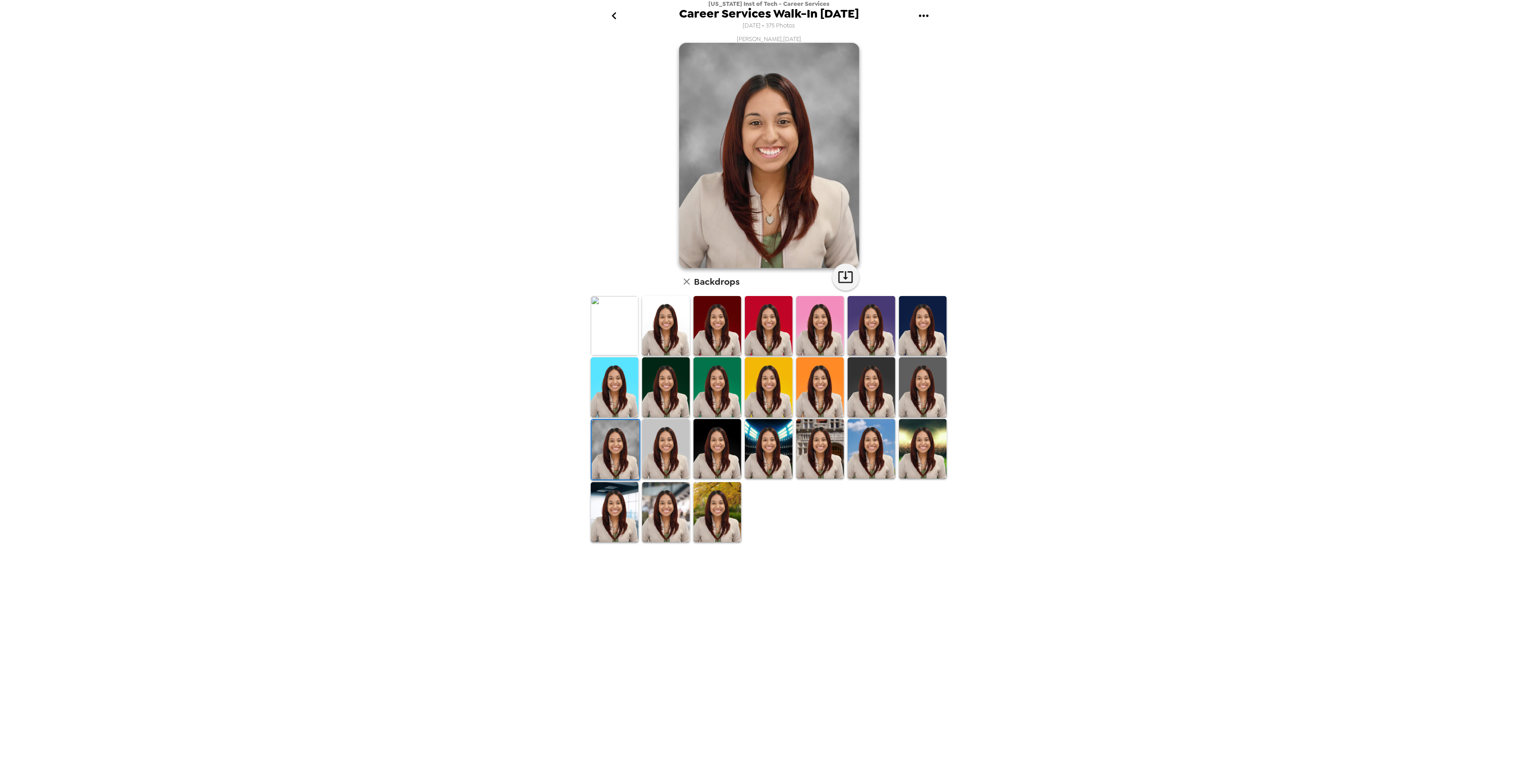
click at [674, 321] on img at bounding box center [666, 326] width 48 height 60
